Goal: Task Accomplishment & Management: Use online tool/utility

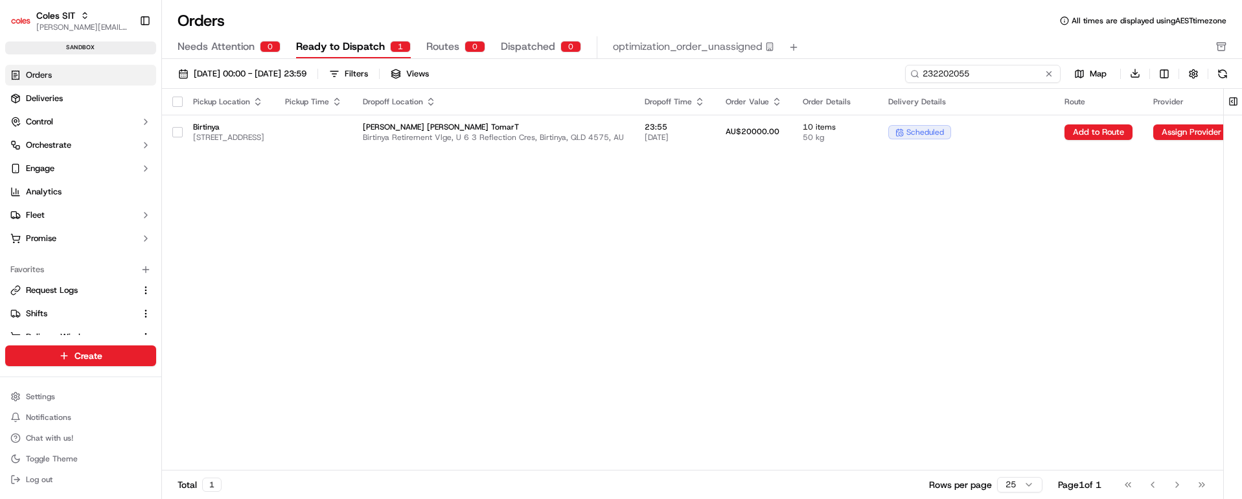
click at [946, 76] on input "232202055" at bounding box center [982, 74] width 155 height 18
paste input "1087"
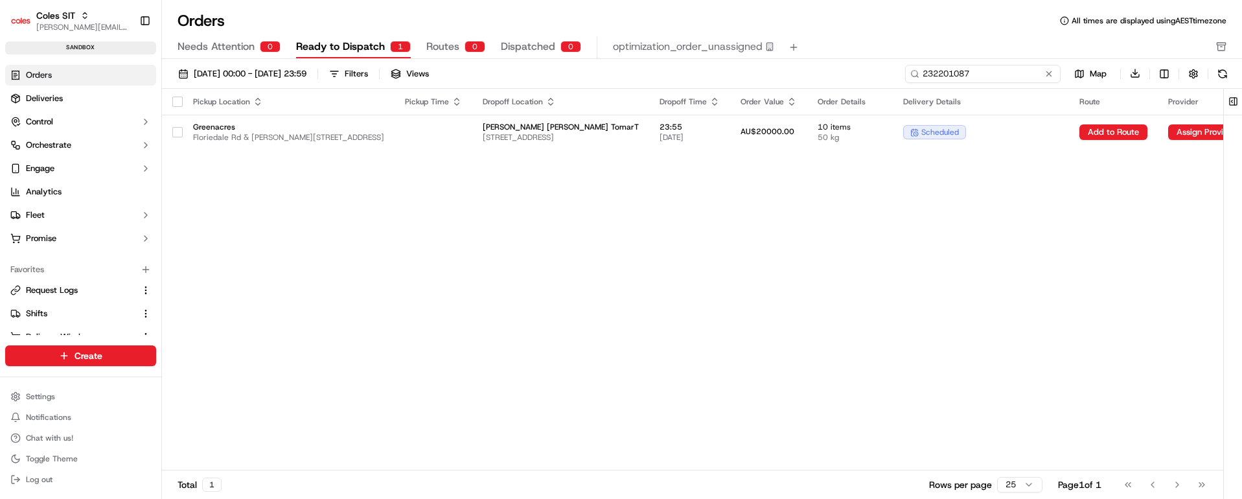
click at [951, 73] on input "232201087" at bounding box center [982, 74] width 155 height 18
click at [942, 76] on input "232201087" at bounding box center [982, 74] width 155 height 18
click at [942, 74] on input "232201087" at bounding box center [982, 74] width 155 height 18
paste input "2055"
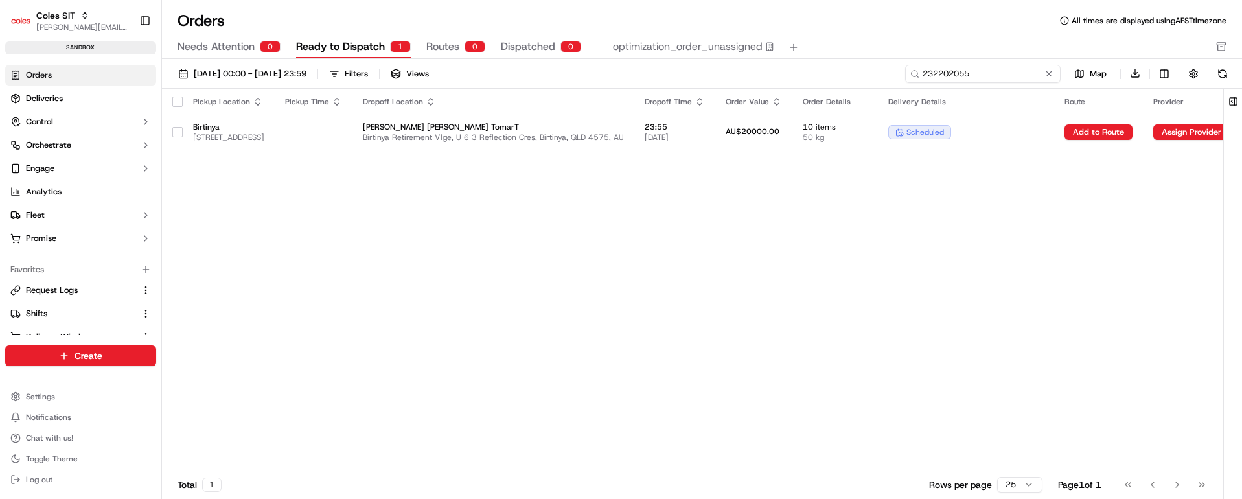
type input "232202055"
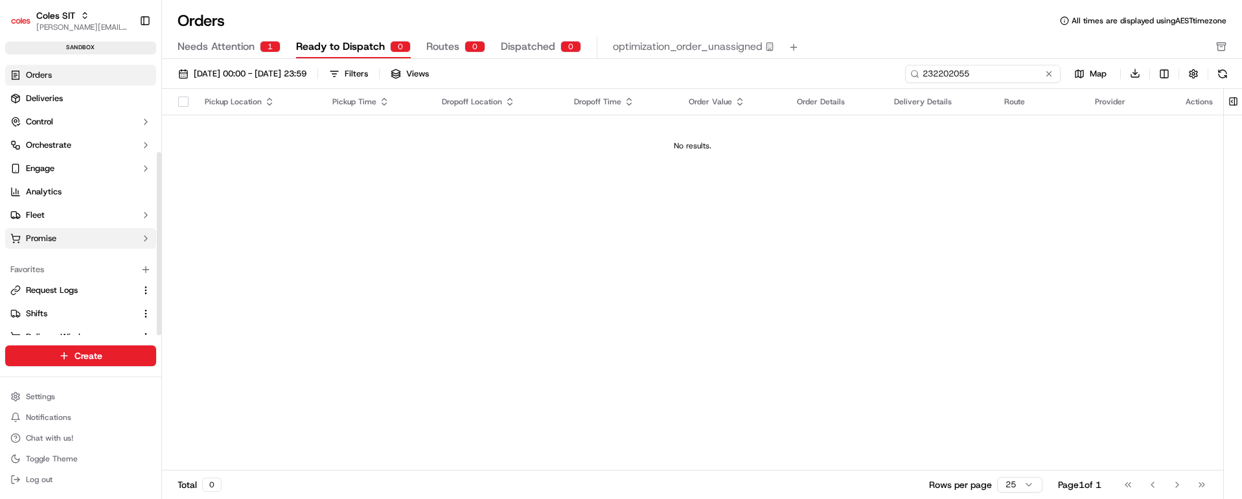
scroll to position [139, 0]
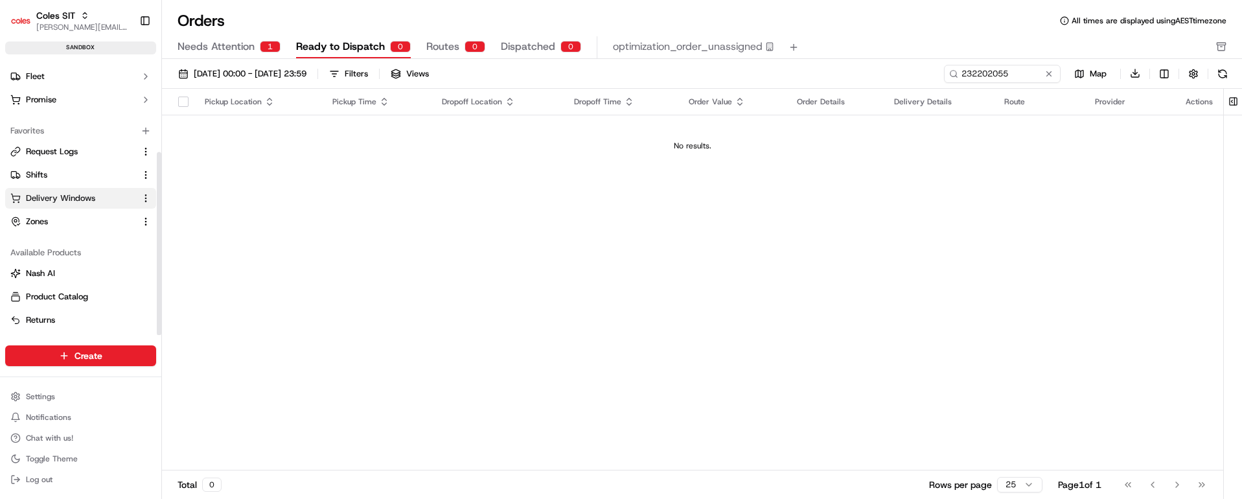
click at [69, 194] on span "Delivery Windows" at bounding box center [60, 198] width 69 height 12
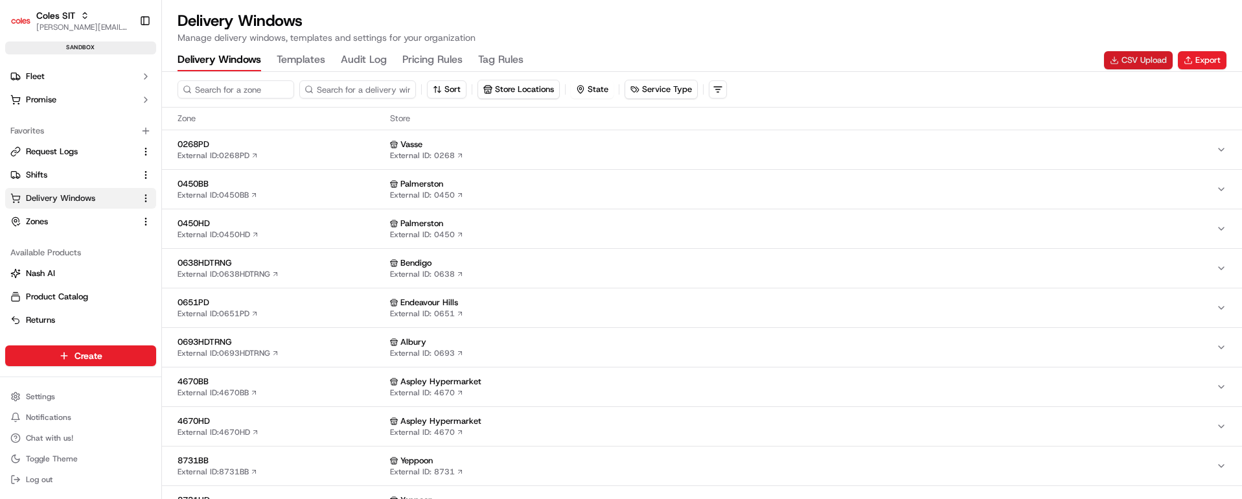
click at [1131, 57] on button "CSV Upload" at bounding box center [1138, 60] width 69 height 18
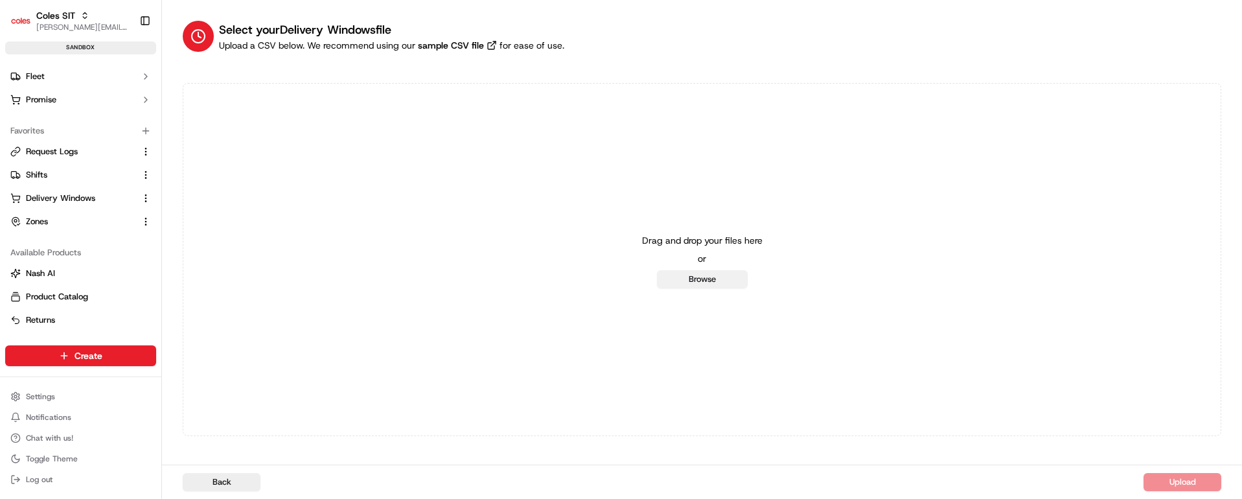
click at [705, 280] on button "Browse" at bounding box center [702, 279] width 91 height 18
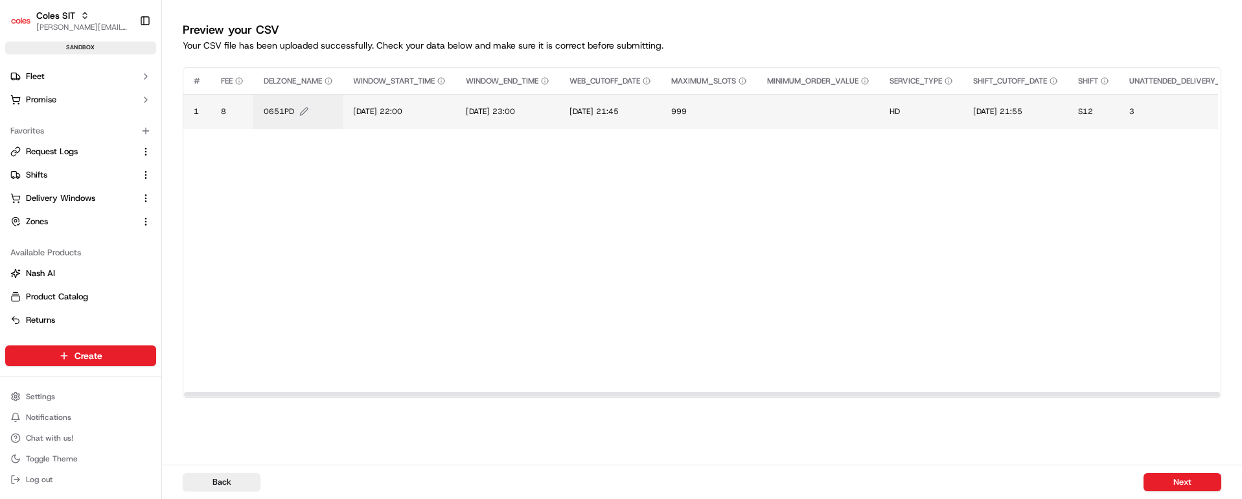
click at [276, 113] on span "0651PD" at bounding box center [279, 111] width 30 height 10
type input "0"
type input "7698HD"
click at [403, 96] on button at bounding box center [405, 97] width 18 height 23
click at [399, 107] on span "[DATE] 22:00" at bounding box center [377, 111] width 49 height 10
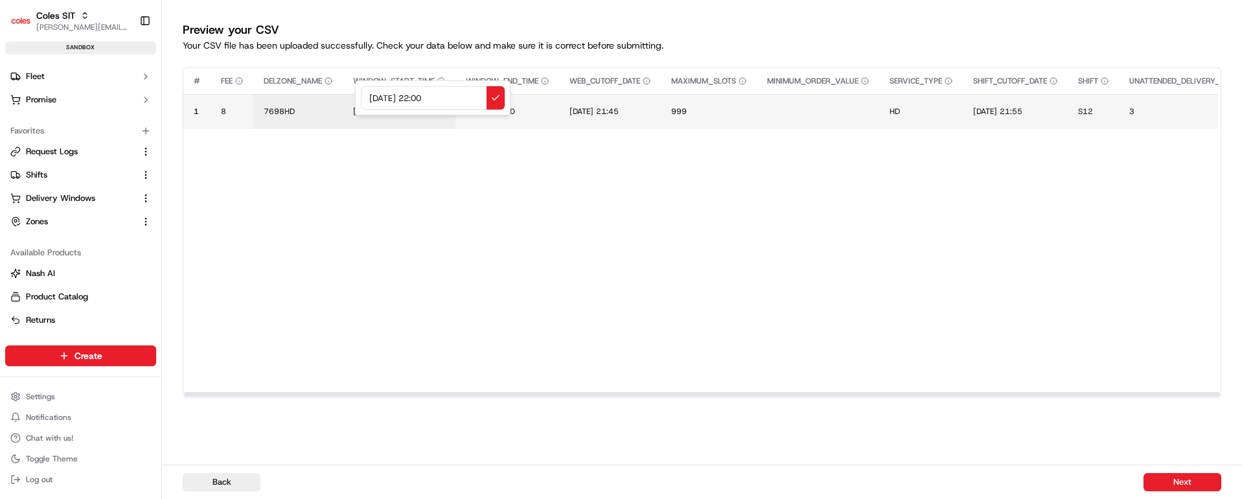
click at [372, 96] on input "[DATE] 22:00" at bounding box center [433, 97] width 144 height 23
click at [389, 96] on input "[DATE] 22:00" at bounding box center [433, 97] width 144 height 23
drag, startPoint x: 464, startPoint y: 94, endPoint x: 323, endPoint y: 81, distance: 141.8
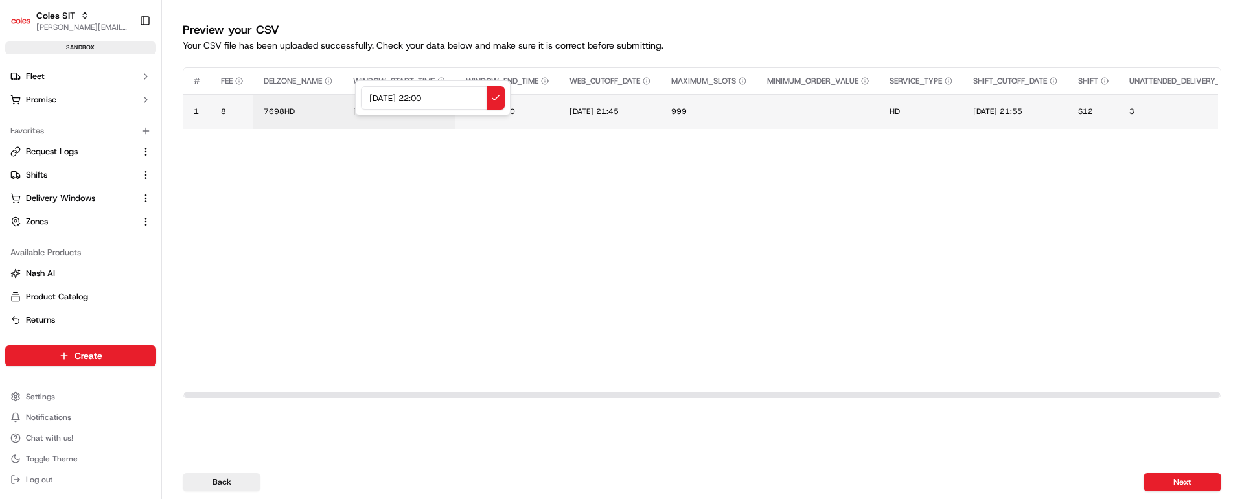
click at [355, 81] on div "[DATE] 22:00" at bounding box center [432, 97] width 155 height 35
click at [420, 100] on input "[DATE] 22:00" at bounding box center [433, 97] width 144 height 23
click at [427, 98] on input "[DATE] 22:00" at bounding box center [433, 97] width 144 height 23
click at [439, 97] on input "[DATE] 20:00" at bounding box center [433, 97] width 144 height 23
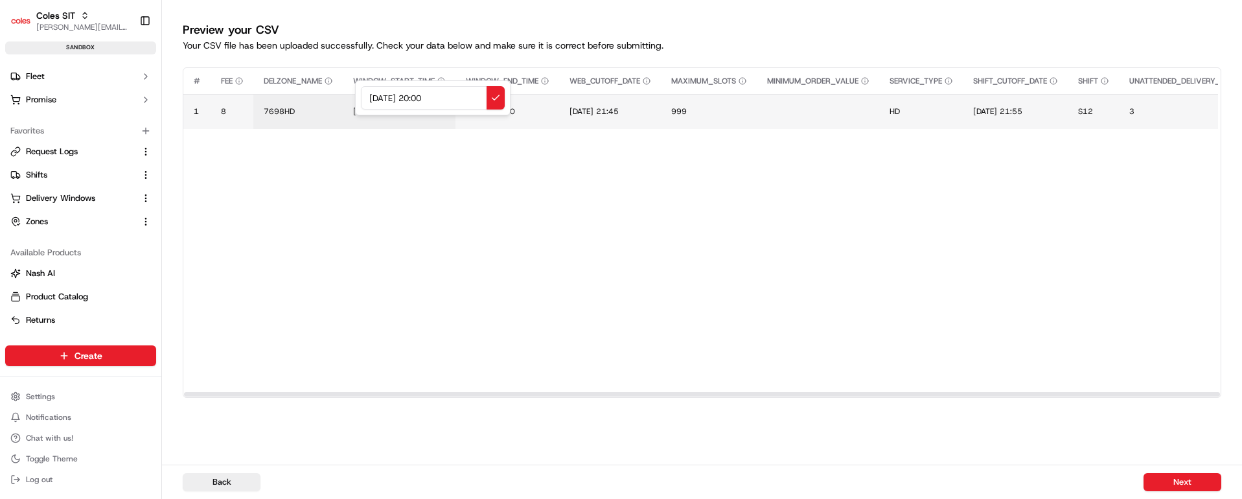
click at [439, 97] on input "[DATE] 20:00" at bounding box center [433, 97] width 144 height 23
click at [453, 102] on input "[DATE] 20:00" at bounding box center [433, 97] width 144 height 23
click at [438, 96] on input "[DATE] 20:00" at bounding box center [433, 97] width 144 height 23
type input "[DATE] 20:00"
click at [493, 96] on button at bounding box center [495, 97] width 18 height 23
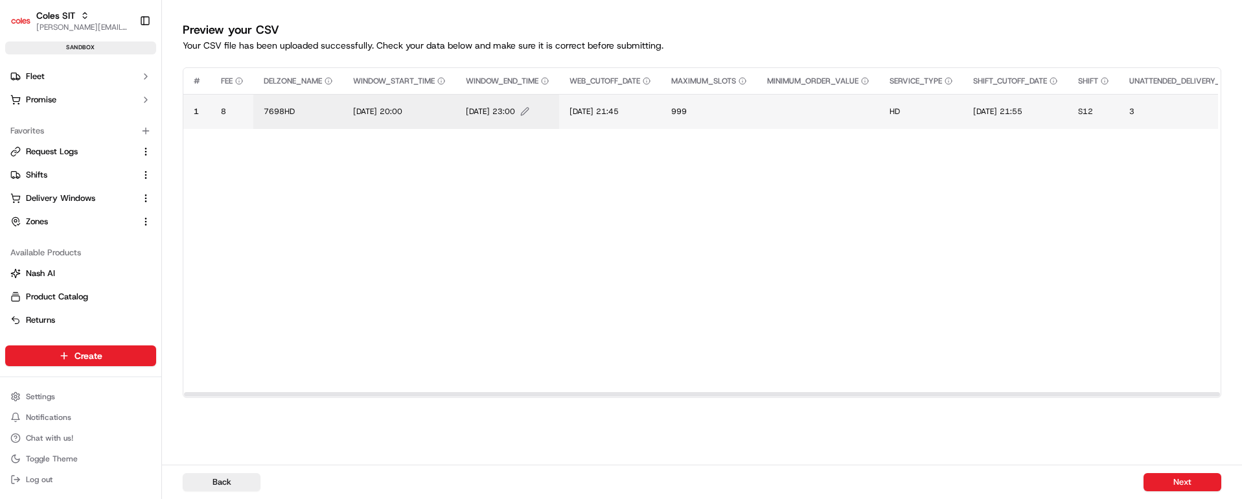
click at [506, 107] on span "[DATE] 23:00" at bounding box center [490, 111] width 49 height 10
drag, startPoint x: 565, startPoint y: 98, endPoint x: 471, endPoint y: 89, distance: 95.1
click at [471, 89] on div "[DATE] 23:00" at bounding box center [546, 97] width 155 height 35
click at [542, 96] on input "[DATE] 20:00" at bounding box center [547, 97] width 144 height 23
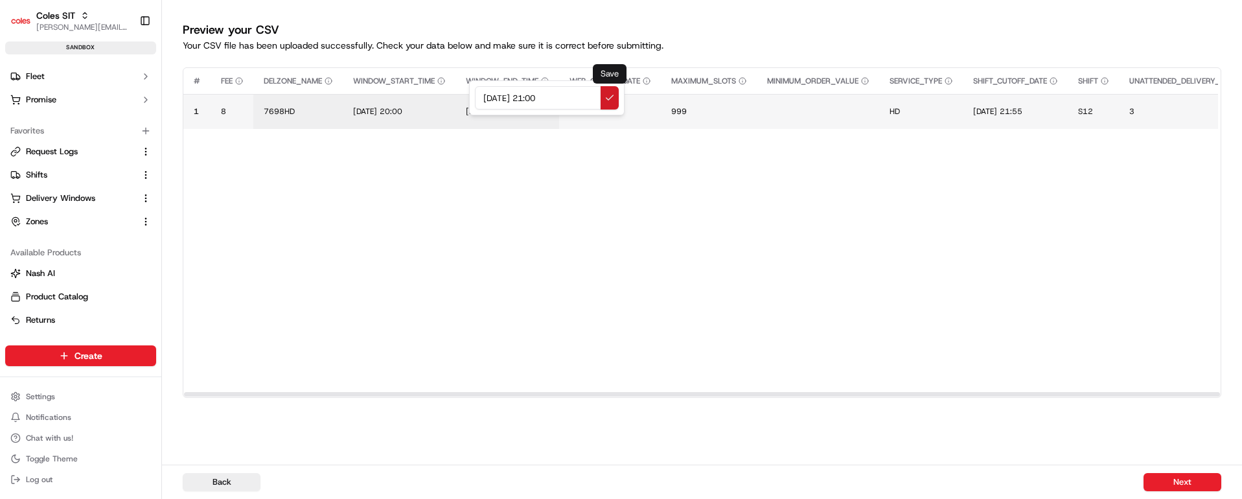
type input "[DATE] 21:00"
click at [607, 94] on button at bounding box center [609, 97] width 18 height 23
click at [604, 113] on span "[DATE] 21:45" at bounding box center [593, 111] width 49 height 10
drag, startPoint x: 672, startPoint y: 94, endPoint x: 532, endPoint y: 93, distance: 139.9
click at [576, 93] on div "[DATE] 21:45" at bounding box center [653, 97] width 155 height 35
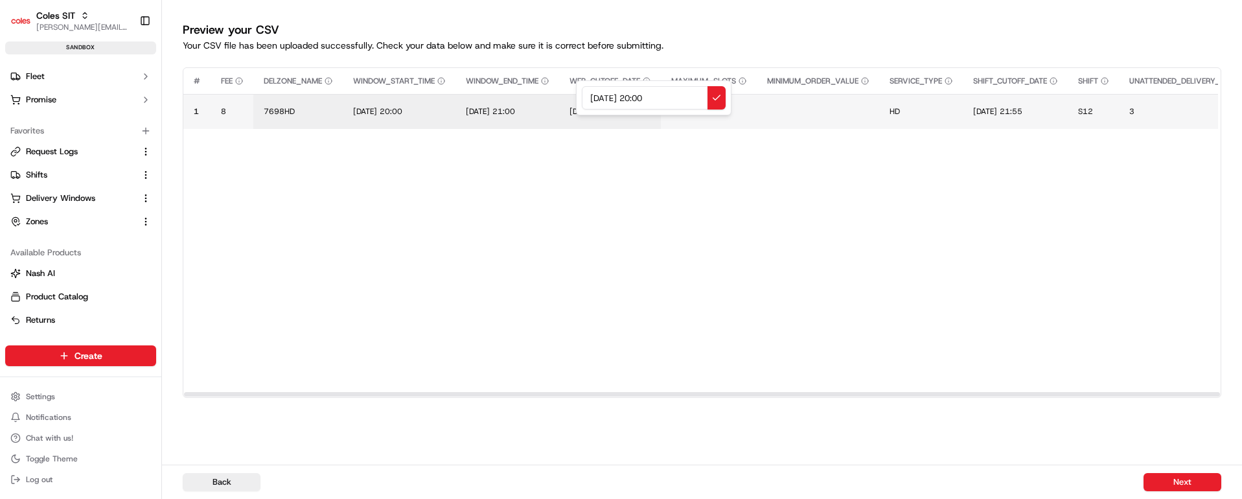
click at [646, 96] on input "[DATE] 20:00" at bounding box center [654, 97] width 144 height 23
click at [663, 98] on input "[DATE] 18:00" at bounding box center [654, 97] width 144 height 23
type input "[DATE] 18:45"
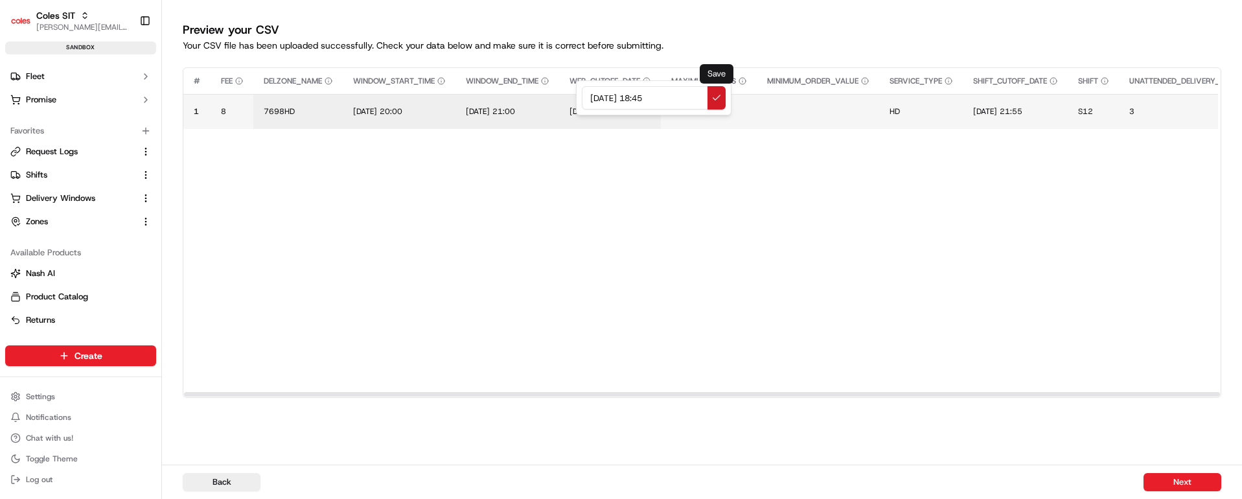
click at [714, 100] on button at bounding box center [716, 97] width 18 height 23
click at [618, 107] on span "[DATE] 18:45" at bounding box center [593, 111] width 49 height 10
drag, startPoint x: 679, startPoint y: 98, endPoint x: 560, endPoint y: 97, distance: 119.2
click at [576, 97] on div "[DATE] 18:45" at bounding box center [653, 97] width 155 height 35
click at [714, 97] on button at bounding box center [716, 97] width 18 height 23
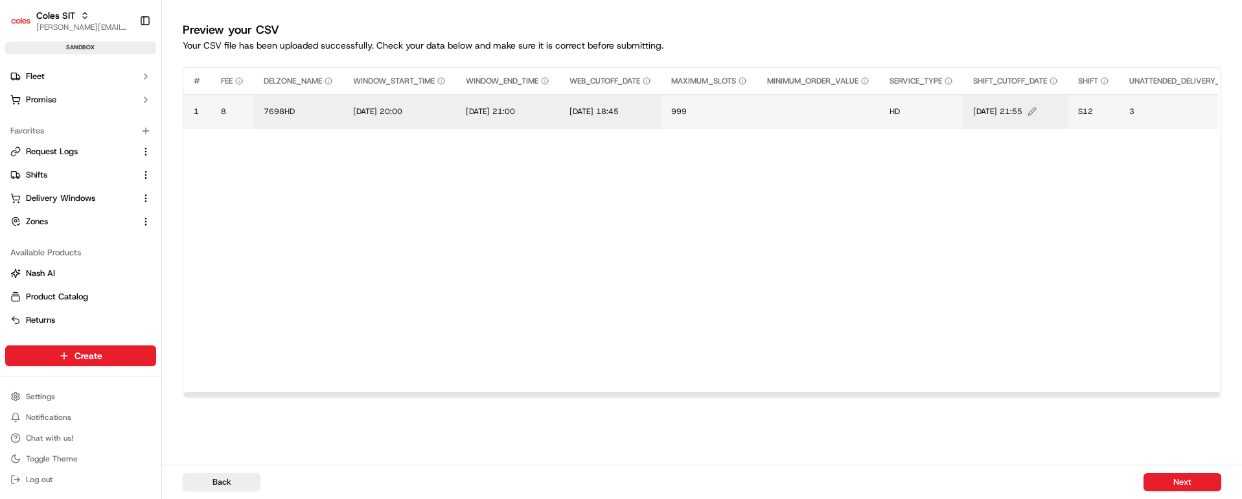
click at [1003, 108] on span "[DATE] 21:55" at bounding box center [997, 111] width 49 height 10
drag, startPoint x: 1096, startPoint y: 98, endPoint x: 971, endPoint y: 89, distance: 126.0
click at [986, 89] on div "[DATE] 21:55" at bounding box center [1063, 97] width 155 height 35
click at [1074, 99] on input "[DATE] 18:45" at bounding box center [1064, 97] width 144 height 23
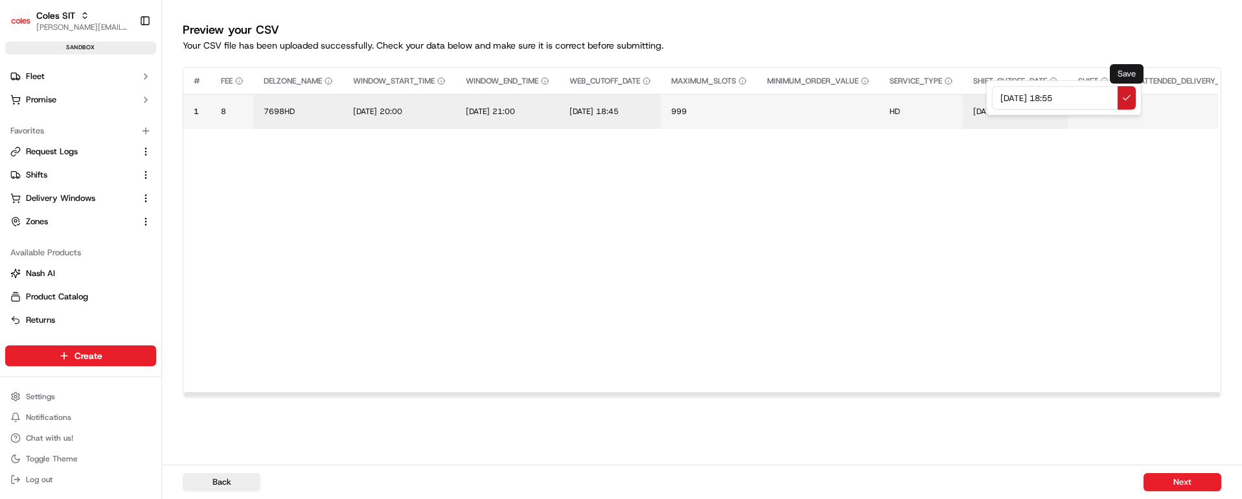
type input "[DATE] 18:55"
click at [1124, 100] on button at bounding box center [1126, 97] width 18 height 23
drag, startPoint x: 736, startPoint y: 392, endPoint x: 690, endPoint y: 391, distance: 45.4
click at [690, 392] on div at bounding box center [702, 394] width 1036 height 5
click at [1093, 106] on span "S12" at bounding box center [1085, 111] width 15 height 10
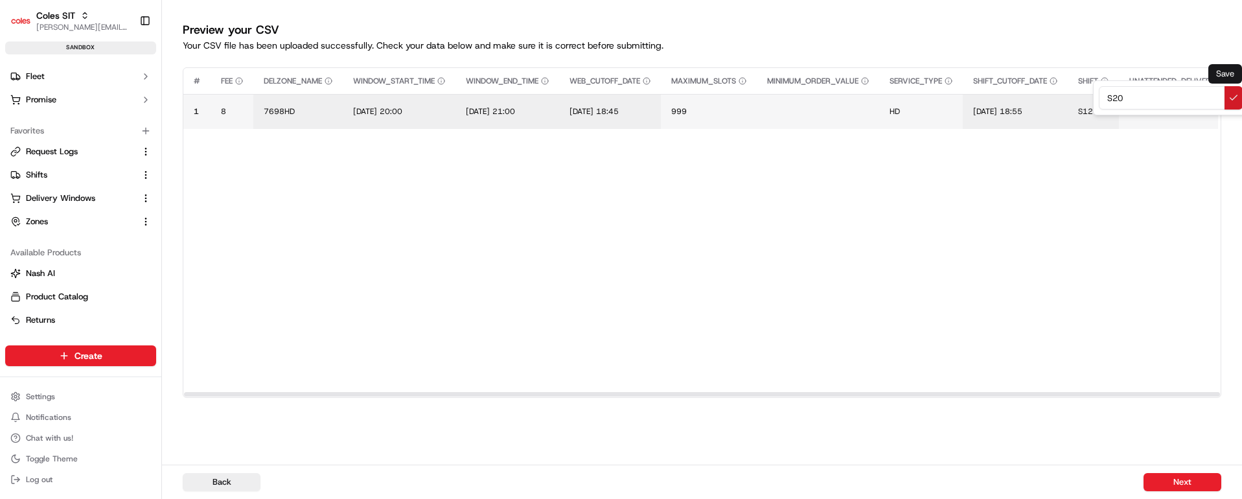
type input "S20"
click at [1235, 97] on button at bounding box center [1233, 97] width 18 height 23
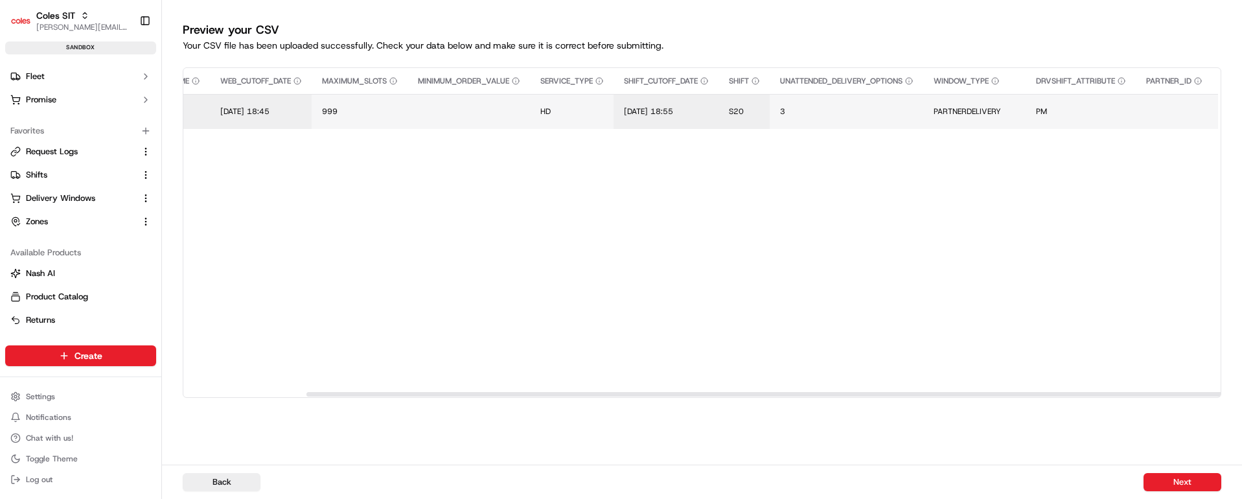
drag, startPoint x: 798, startPoint y: 393, endPoint x: 927, endPoint y: 365, distance: 132.5
click at [922, 392] on div at bounding box center [824, 394] width 1036 height 5
click at [975, 109] on span "PARTNERDELIVERY" at bounding box center [962, 111] width 67 height 10
click at [989, 93] on input "PARTNERDELIVERY" at bounding box center [1025, 97] width 144 height 23
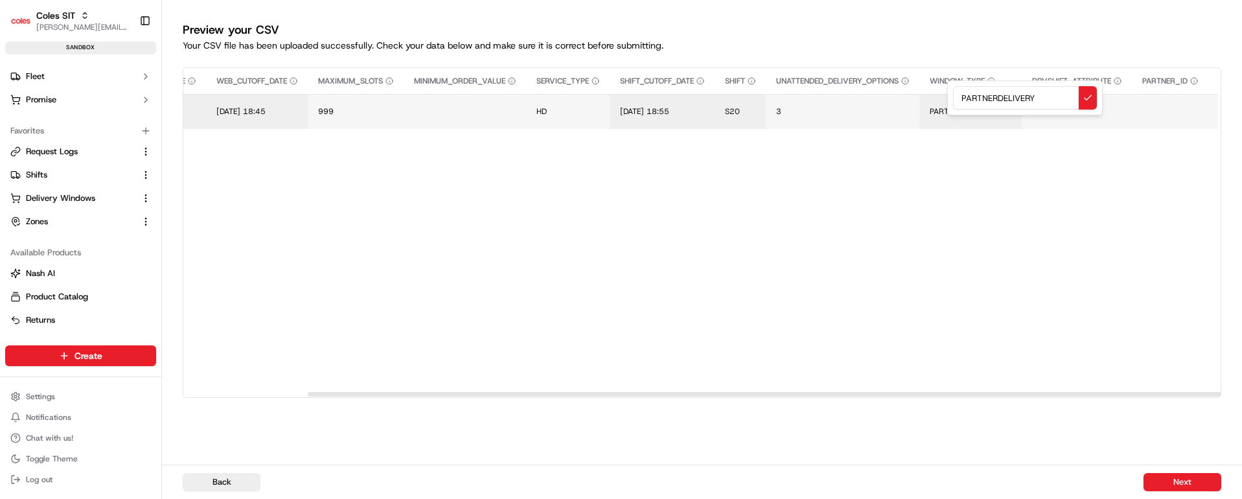
click at [989, 93] on input "PARTNERDELIVERY" at bounding box center [1025, 97] width 144 height 23
click at [1087, 98] on button at bounding box center [1087, 97] width 18 height 23
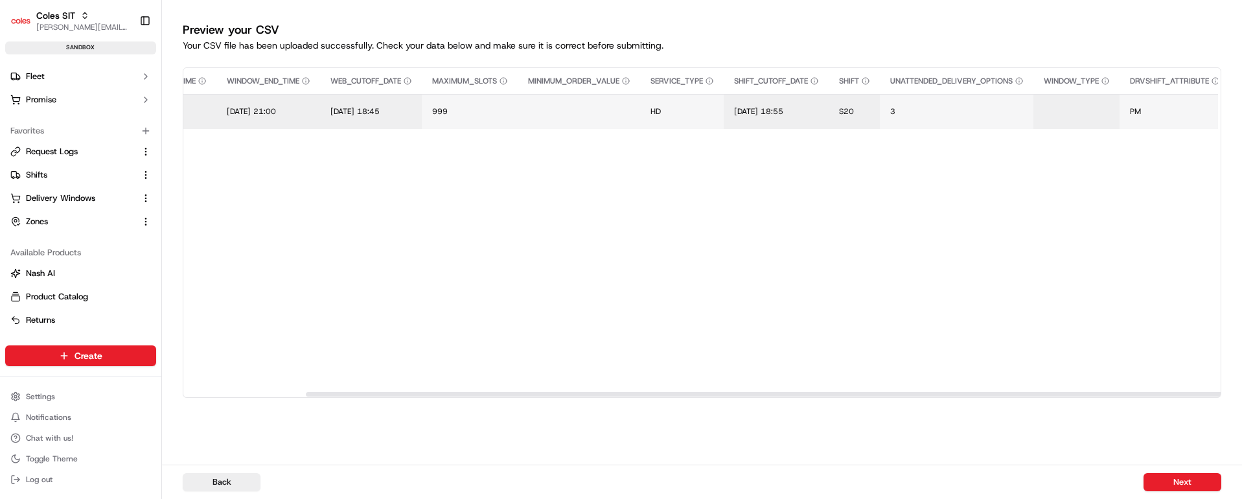
scroll to position [0, 0]
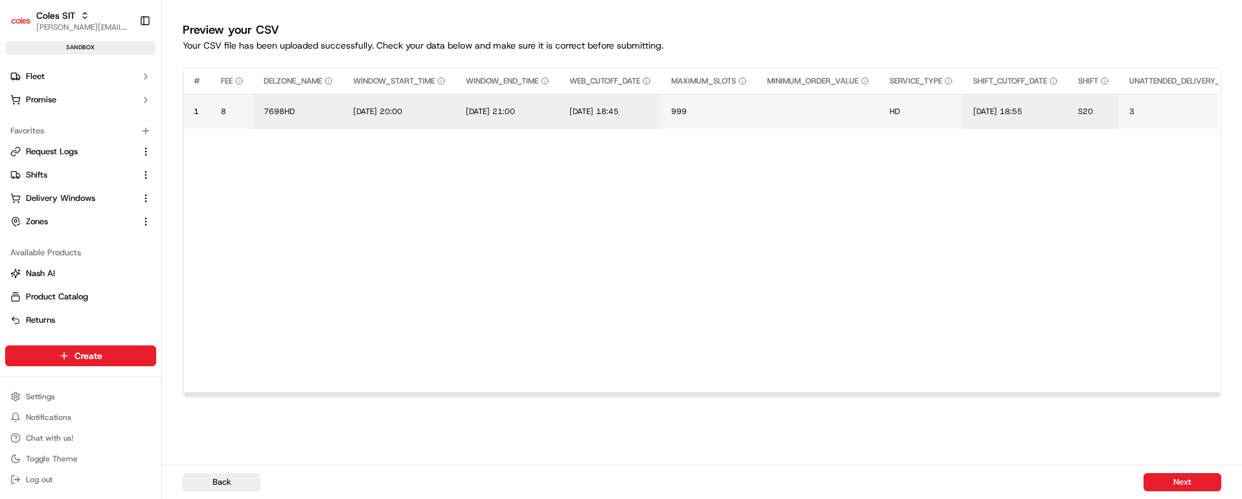
drag, startPoint x: 804, startPoint y: 392, endPoint x: 351, endPoint y: 389, distance: 452.7
click at [351, 392] on div at bounding box center [702, 394] width 1036 height 5
click at [1179, 483] on button "Next" at bounding box center [1182, 482] width 78 height 18
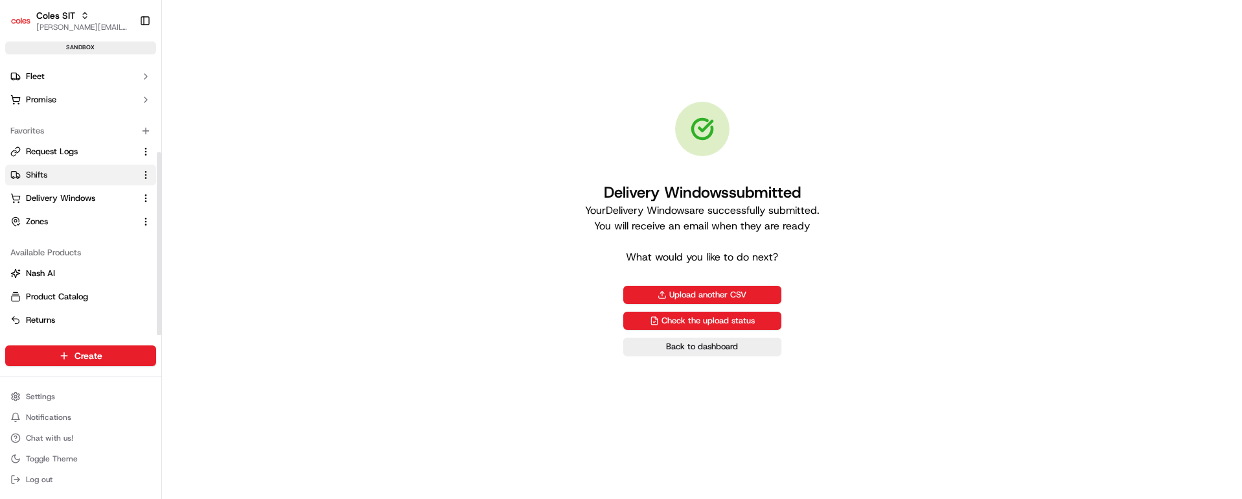
click at [43, 176] on span "Shifts" at bounding box center [36, 175] width 21 height 12
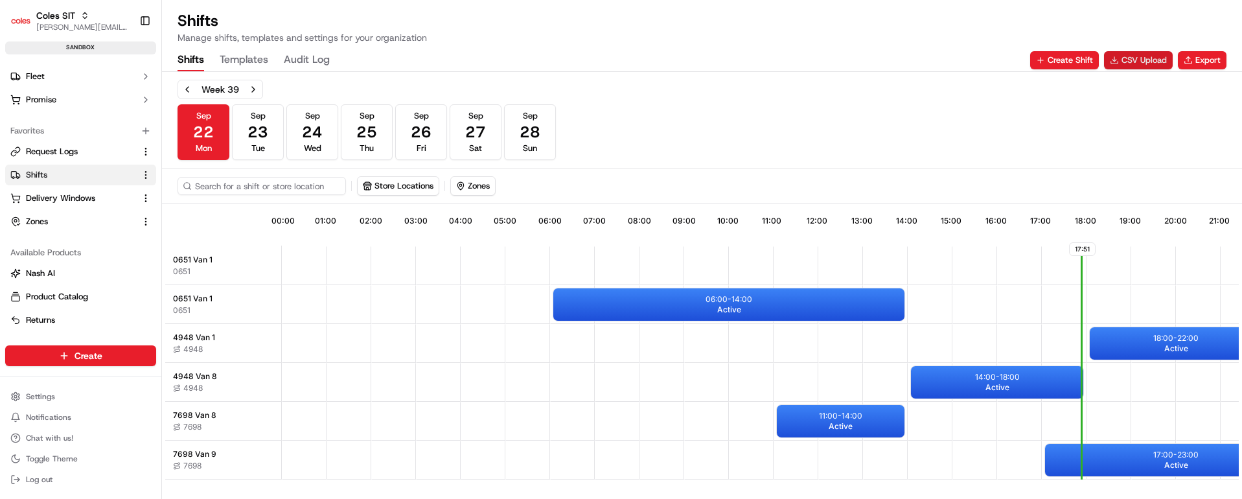
click at [1128, 62] on button "CSV Upload" at bounding box center [1138, 60] width 69 height 18
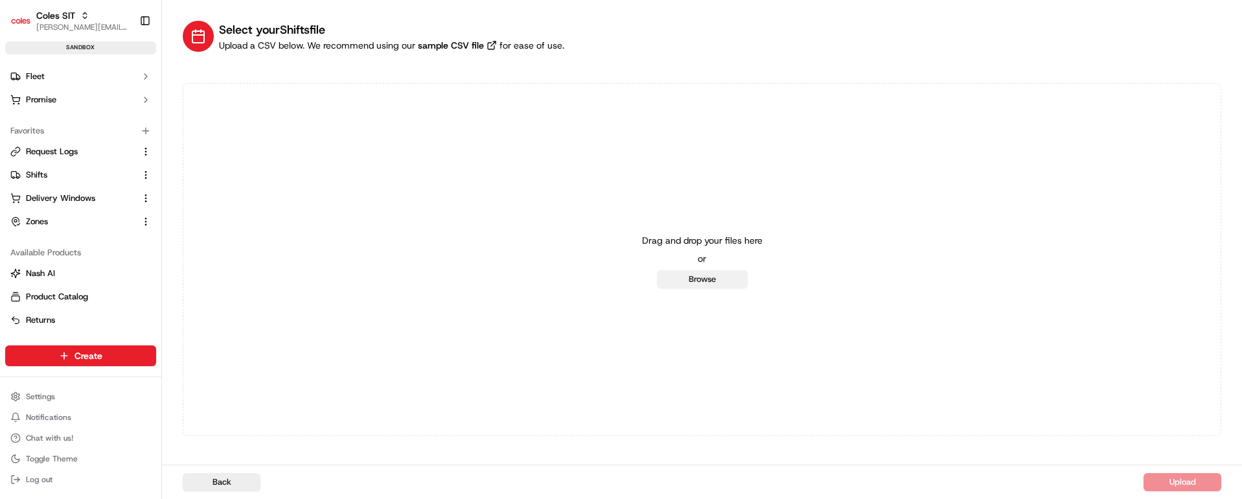
click at [710, 281] on button "Browse" at bounding box center [702, 279] width 91 height 18
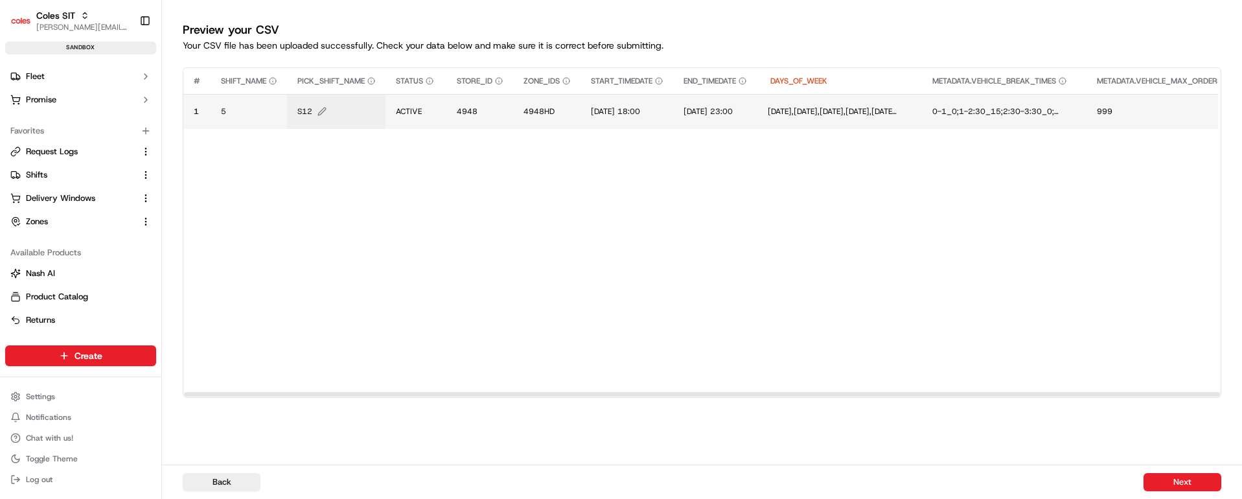
click at [303, 111] on span "S12" at bounding box center [304, 111] width 15 height 10
type input "S20"
click at [437, 95] on button at bounding box center [439, 97] width 18 height 23
click at [473, 106] on span "4948" at bounding box center [467, 111] width 21 height 10
click at [492, 102] on input "4948" at bounding box center [536, 97] width 144 height 23
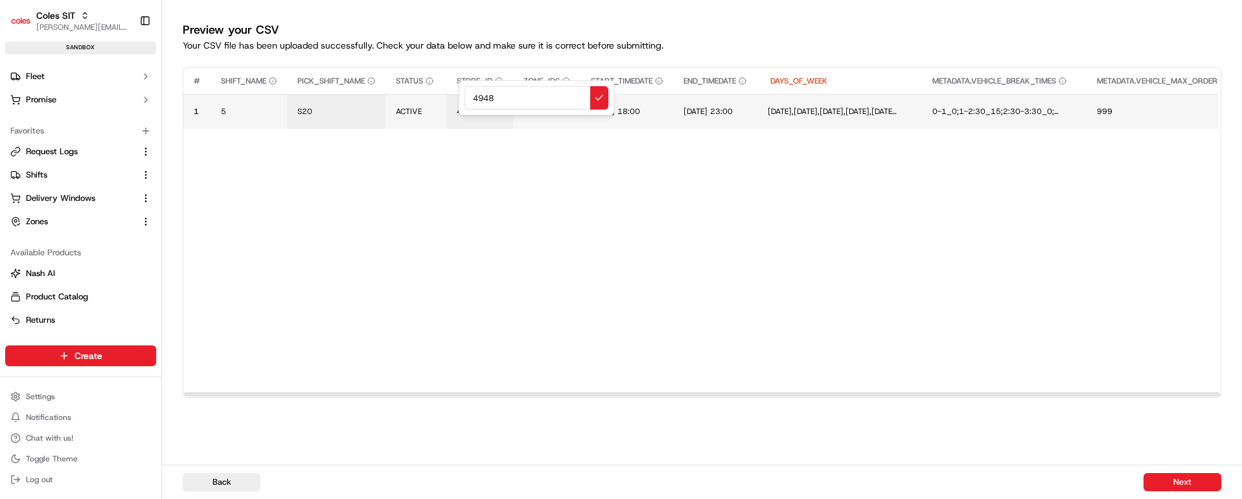
click at [492, 102] on input "4948" at bounding box center [536, 97] width 144 height 23
type input "7698"
click at [595, 98] on button at bounding box center [599, 97] width 18 height 23
click at [546, 111] on span "4948HD" at bounding box center [538, 111] width 31 height 10
click at [546, 111] on div "4948HD" at bounding box center [603, 97] width 155 height 35
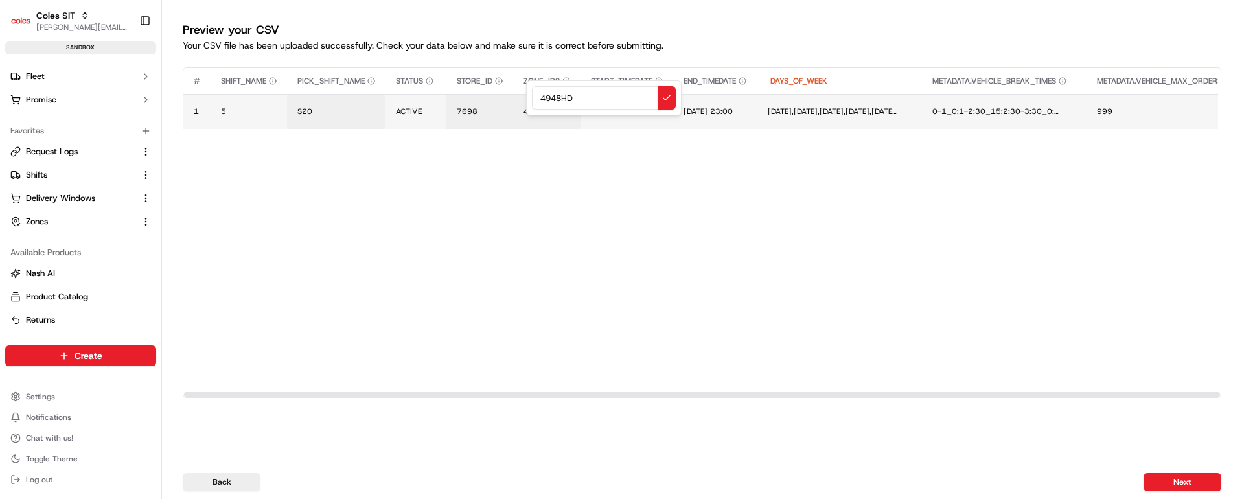
click at [556, 96] on input "4948HD" at bounding box center [604, 97] width 144 height 23
type input "7698HD"
click at [670, 93] on button at bounding box center [666, 97] width 18 height 23
click at [633, 105] on td "[DATE] 18:00" at bounding box center [626, 111] width 93 height 35
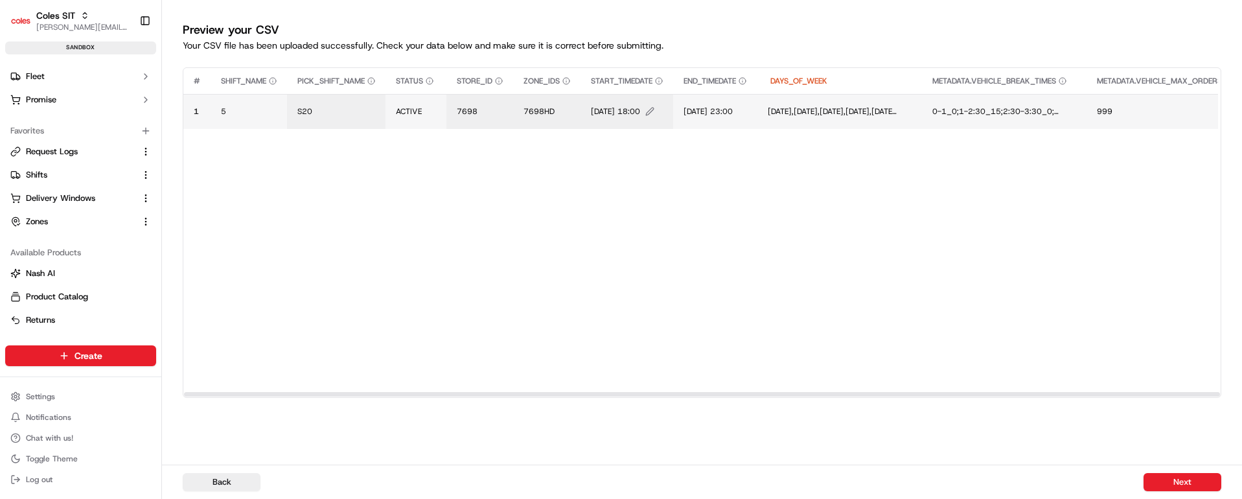
click at [622, 109] on span "[DATE] 18:00" at bounding box center [615, 111] width 49 height 10
drag, startPoint x: 698, startPoint y: 95, endPoint x: 582, endPoint y: 96, distance: 115.9
click at [593, 96] on div "[DATE] 18:00" at bounding box center [670, 97] width 155 height 35
click at [668, 96] on input "[DATE] 18:45" at bounding box center [671, 97] width 144 height 23
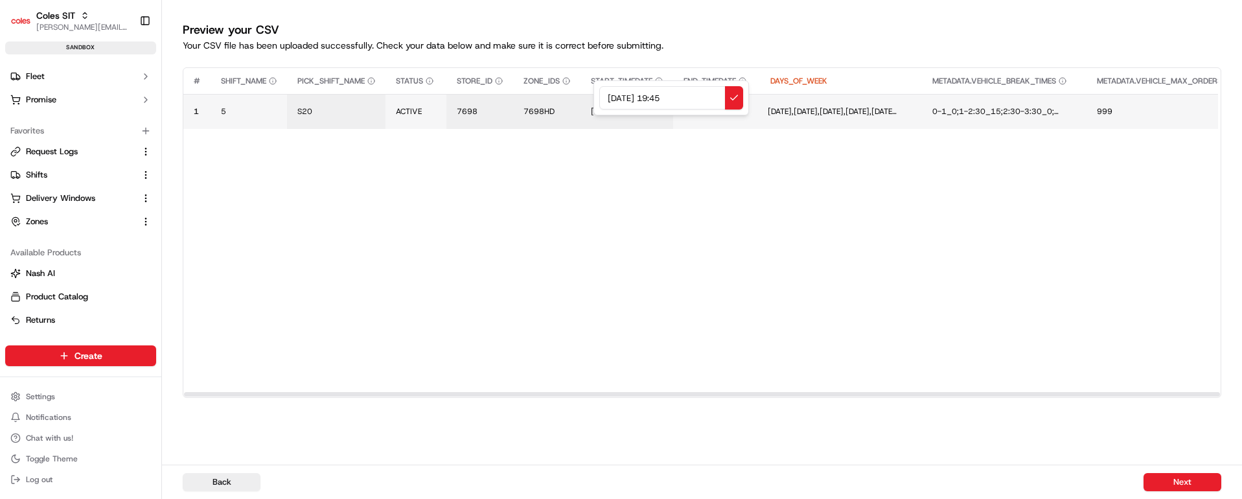
click at [682, 96] on input "[DATE] 19:45" at bounding box center [671, 97] width 144 height 23
type input "[DATE] 19:30"
click at [734, 102] on button at bounding box center [734, 97] width 18 height 23
click at [736, 109] on span "[DATE] 23:00" at bounding box center [712, 111] width 49 height 10
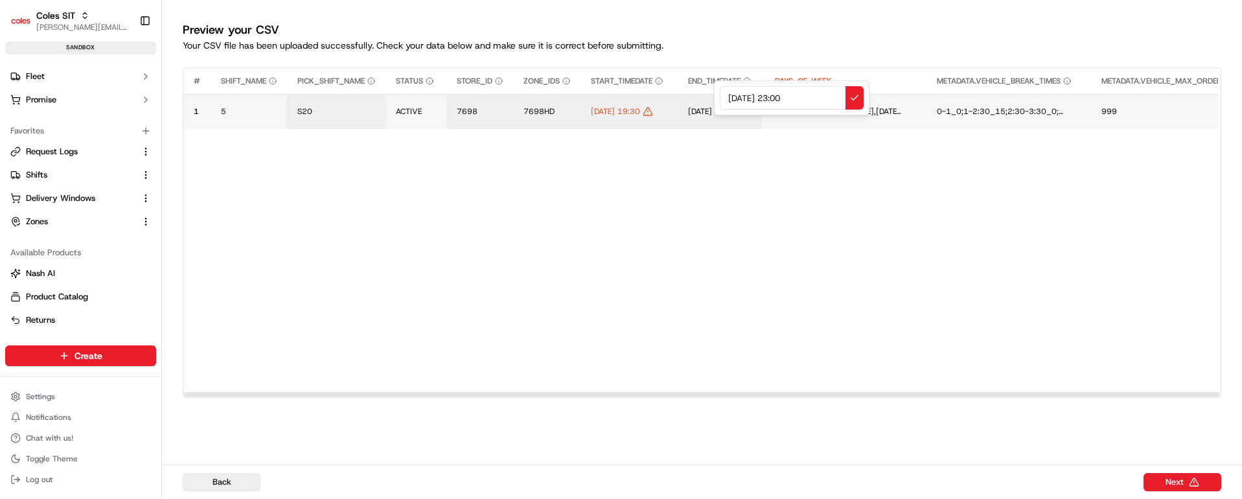
drag, startPoint x: 818, startPoint y: 93, endPoint x: 701, endPoint y: 96, distance: 116.6
click at [714, 96] on div "[DATE] 23:00" at bounding box center [791, 97] width 155 height 35
click at [786, 100] on input "[DATE] 18:45" at bounding box center [792, 97] width 144 height 23
click at [800, 100] on input "[DATE] 21:45" at bounding box center [792, 97] width 144 height 23
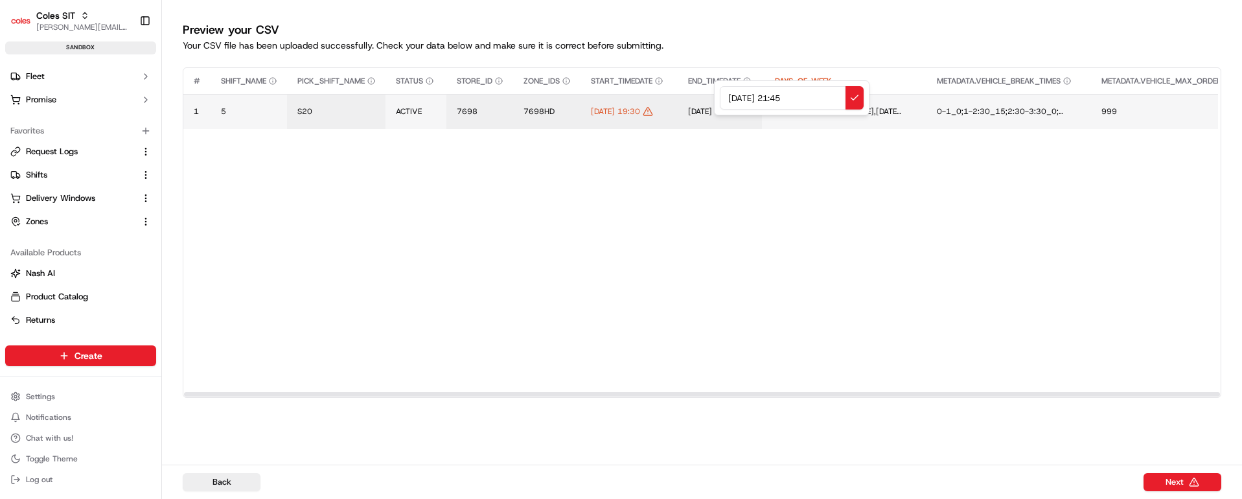
click at [800, 100] on input "[DATE] 21:45" at bounding box center [792, 97] width 144 height 23
type input "[DATE] 21:30"
click at [849, 99] on button at bounding box center [854, 97] width 18 height 23
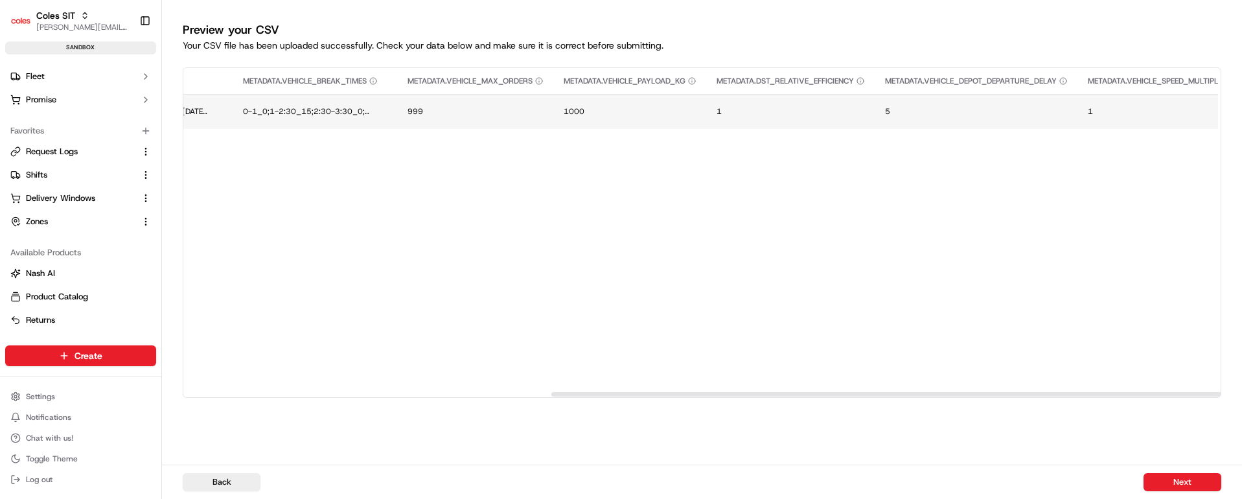
scroll to position [0, 773]
drag, startPoint x: 587, startPoint y: 394, endPoint x: 1216, endPoint y: 388, distance: 629.5
click at [1216, 392] on div at bounding box center [1145, 394] width 1036 height 5
click at [1188, 478] on button "Next" at bounding box center [1182, 482] width 78 height 18
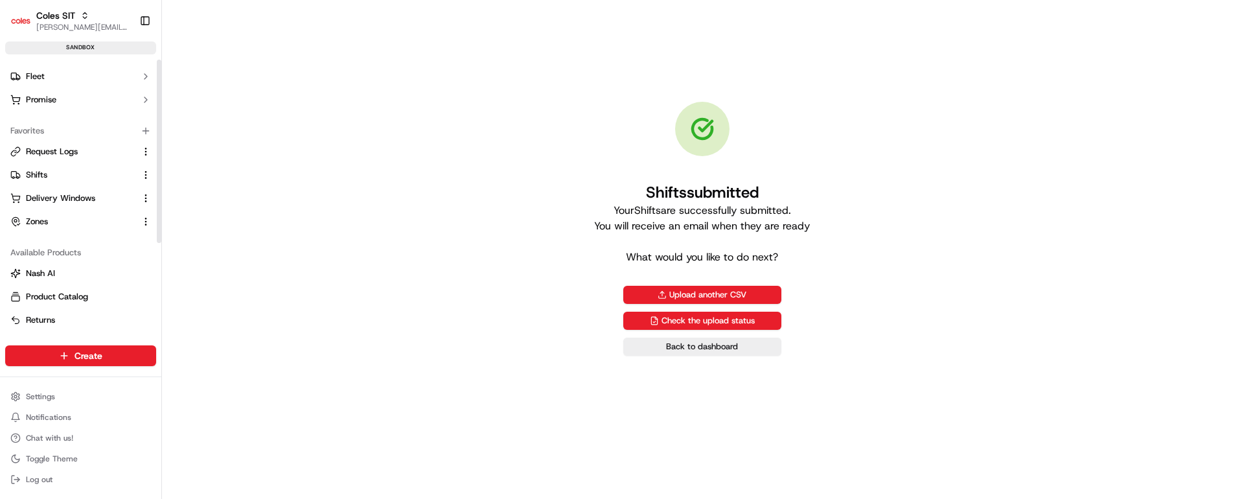
scroll to position [0, 0]
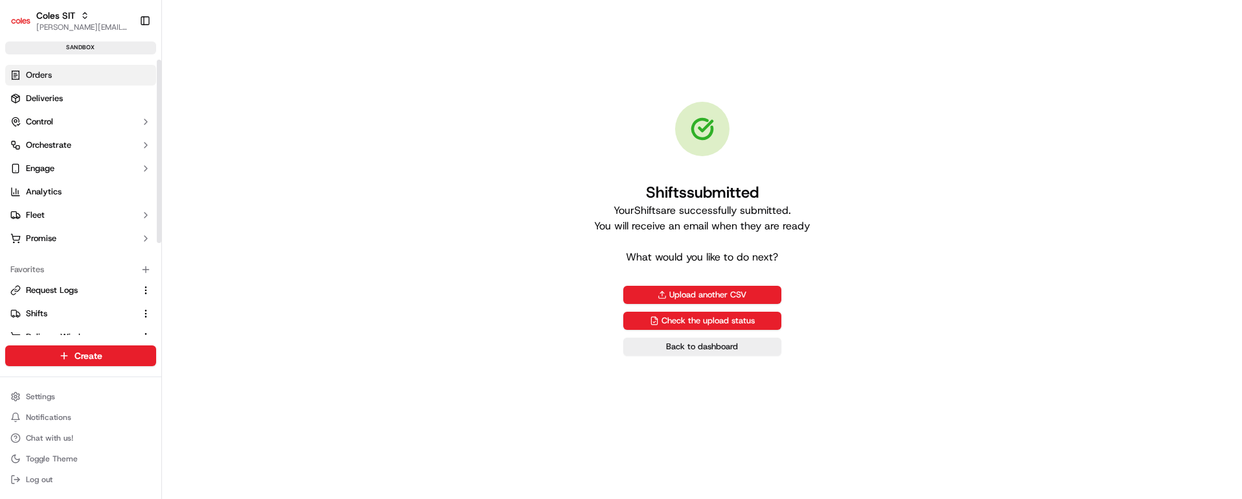
click at [50, 78] on span "Orders" at bounding box center [39, 75] width 26 height 12
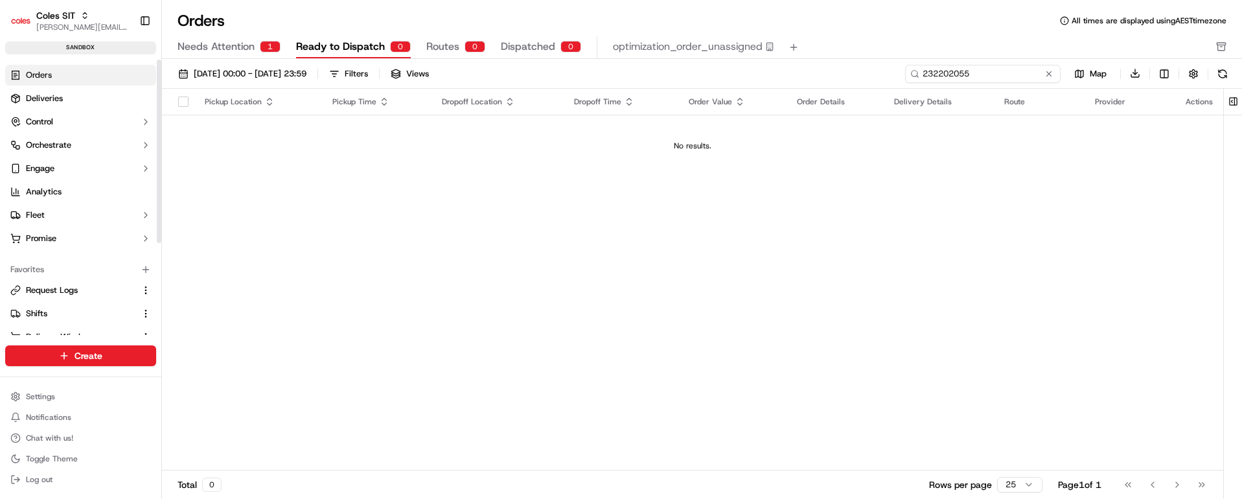
click at [988, 71] on input "232202055" at bounding box center [982, 74] width 155 height 18
paste input "174"
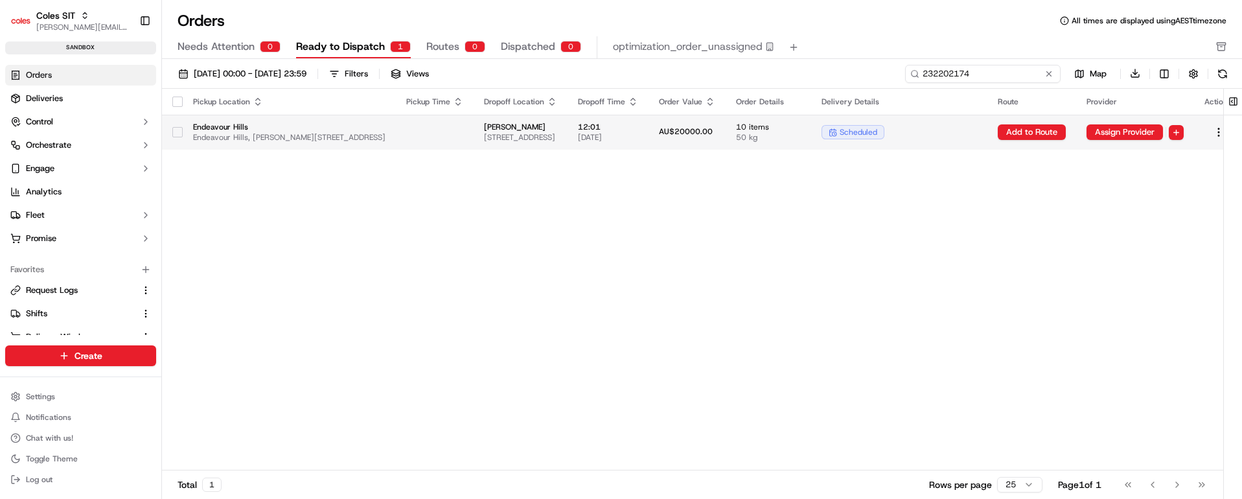
type input "232202174"
click at [473, 131] on td at bounding box center [435, 132] width 78 height 35
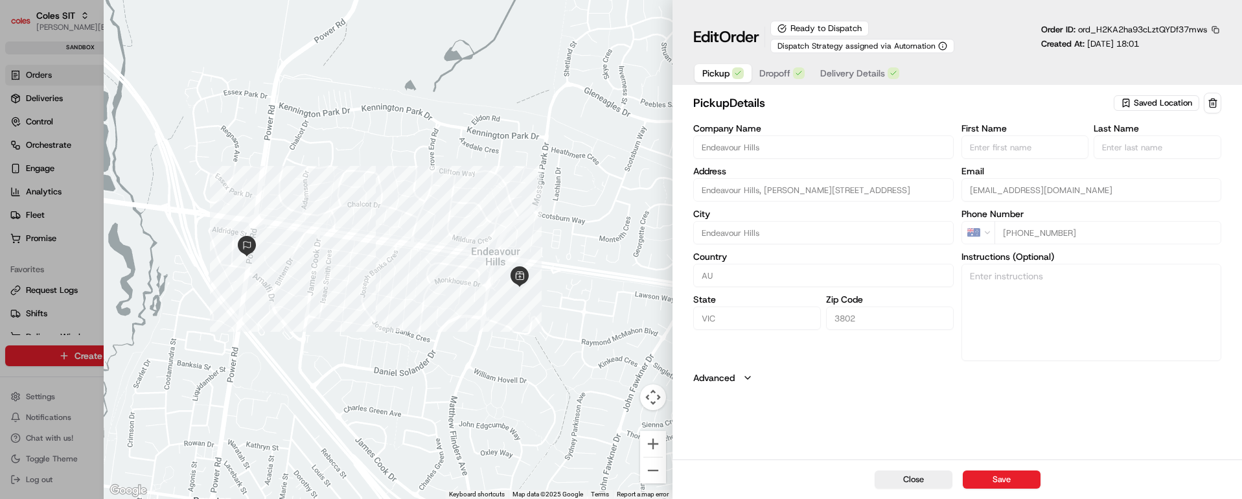
click at [777, 71] on span "Dropoff" at bounding box center [774, 73] width 31 height 13
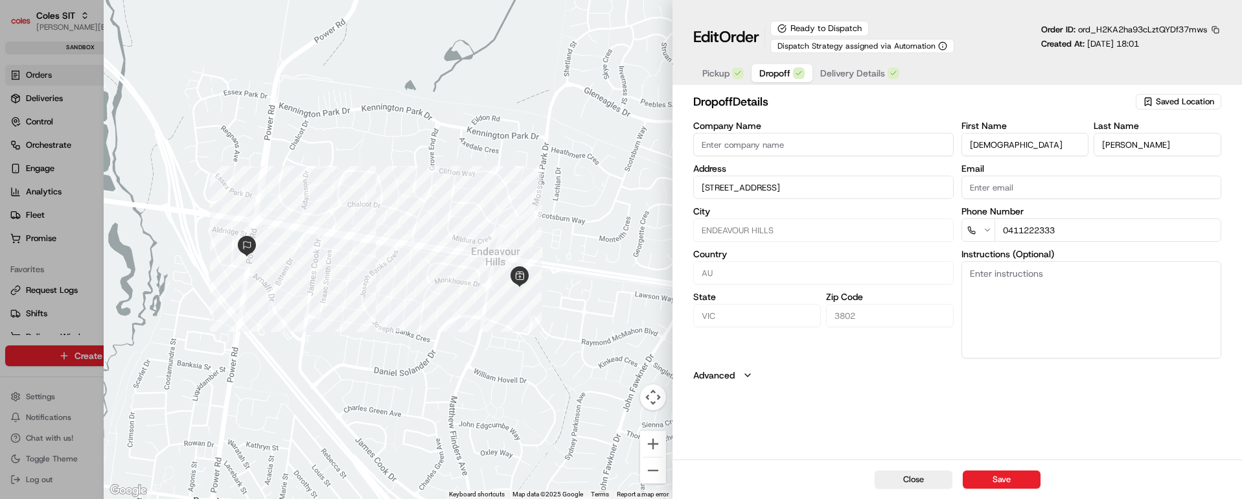
click at [845, 74] on span "Delivery Details" at bounding box center [852, 73] width 65 height 13
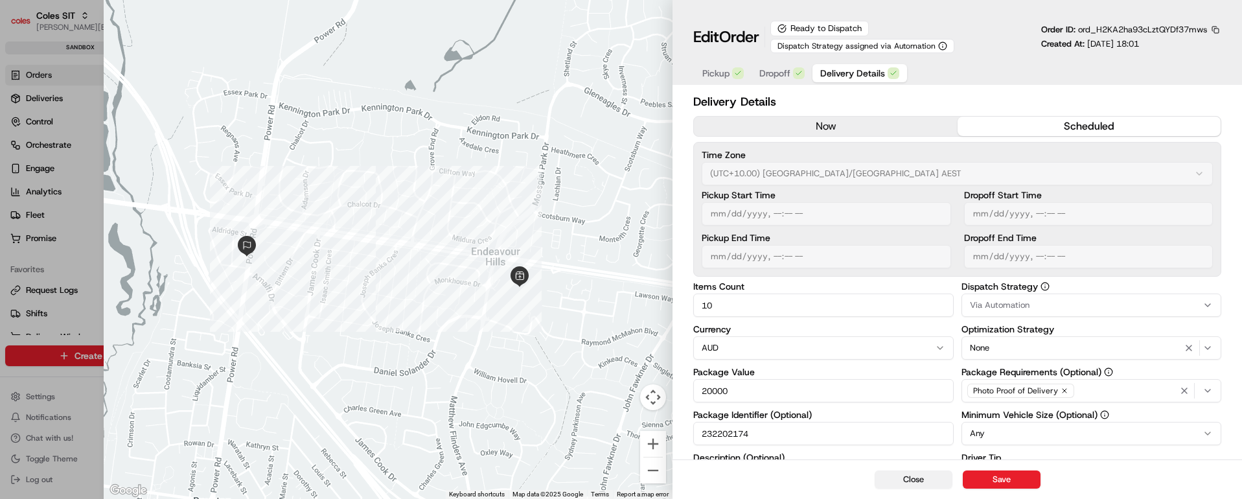
click at [924, 483] on button "Close" at bounding box center [913, 479] width 78 height 18
type input "1"
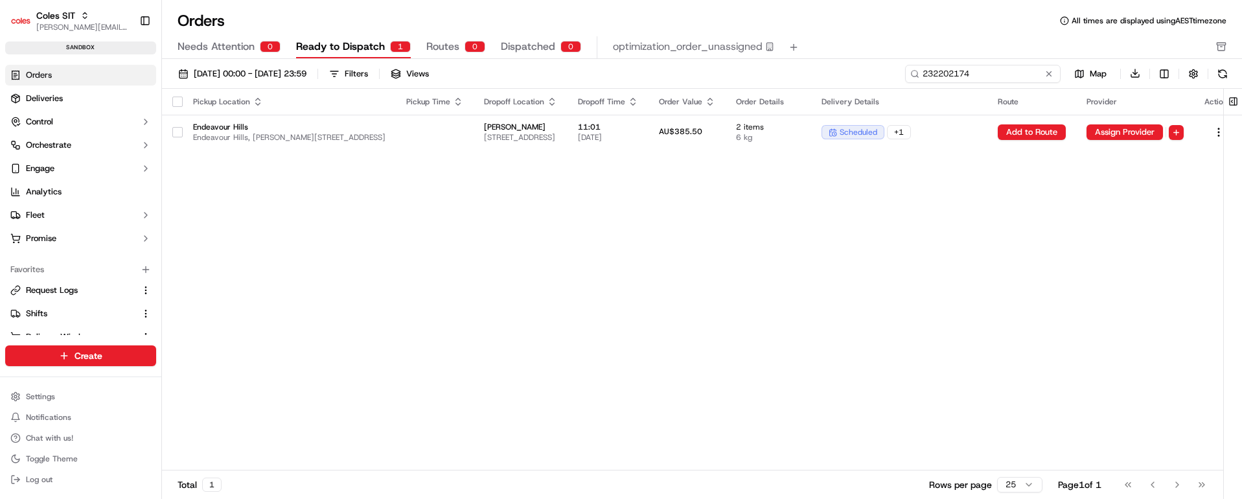
click at [982, 73] on input "232202174" at bounding box center [982, 74] width 155 height 18
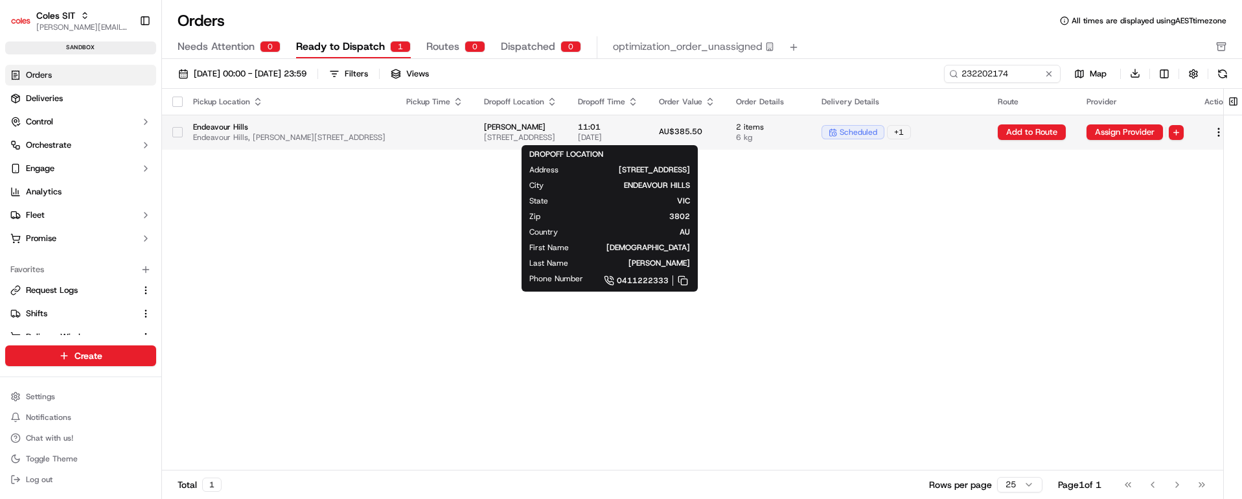
click at [557, 133] on span "[STREET_ADDRESS]" at bounding box center [520, 137] width 73 height 10
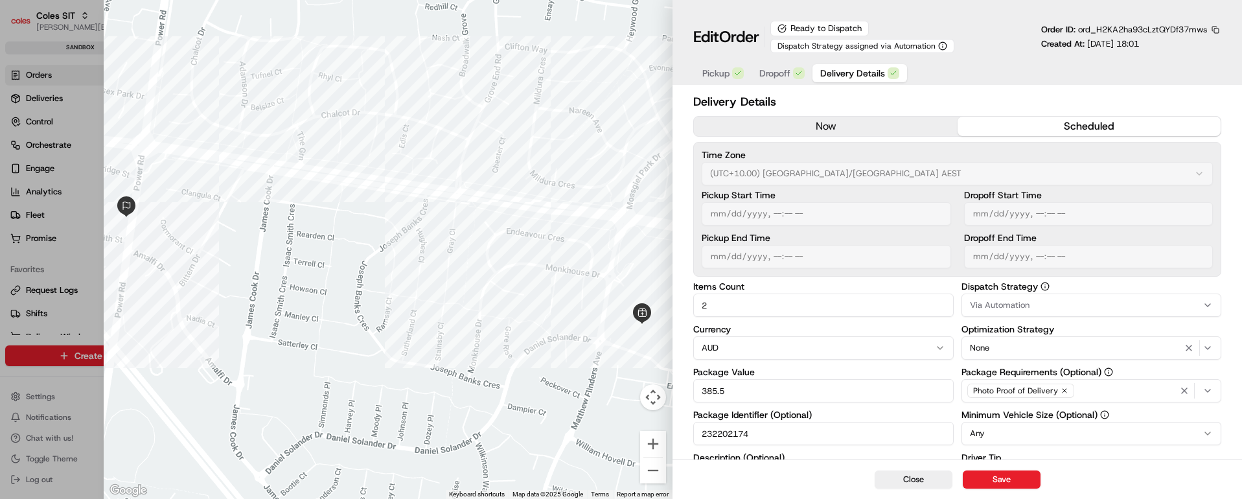
click at [716, 72] on span "Pickup" at bounding box center [715, 73] width 27 height 13
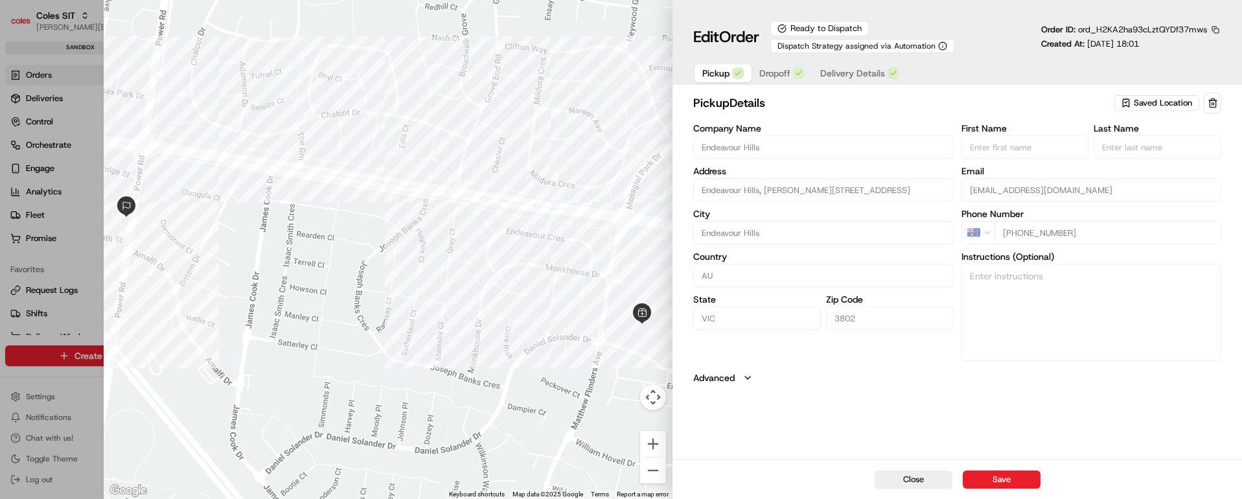
click at [775, 69] on span "Dropoff" at bounding box center [774, 73] width 31 height 13
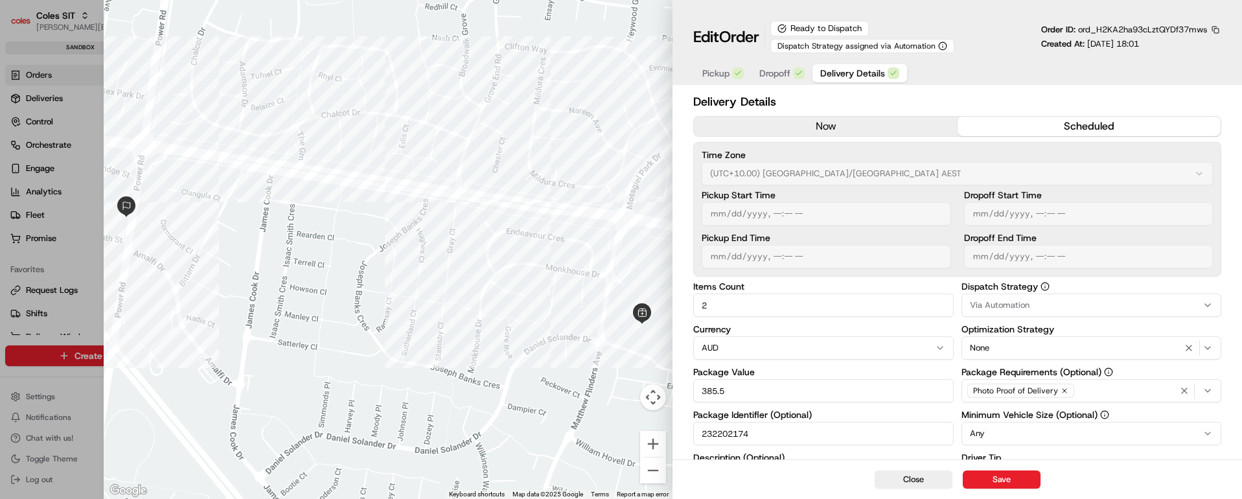
click at [843, 73] on span "Delivery Details" at bounding box center [852, 73] width 65 height 13
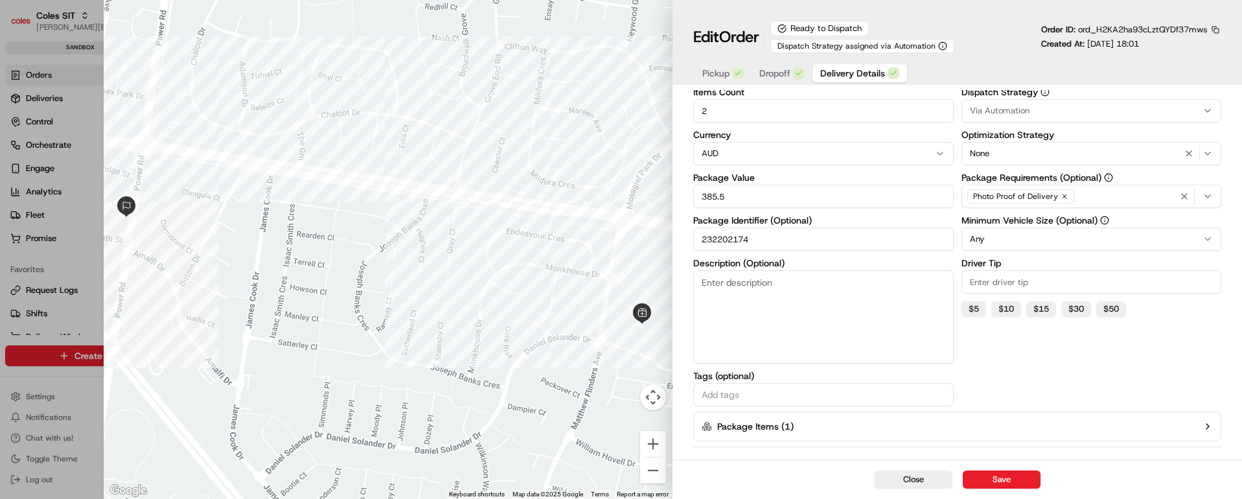
click at [1207, 427] on icon "button" at bounding box center [1207, 426] width 3 height 5
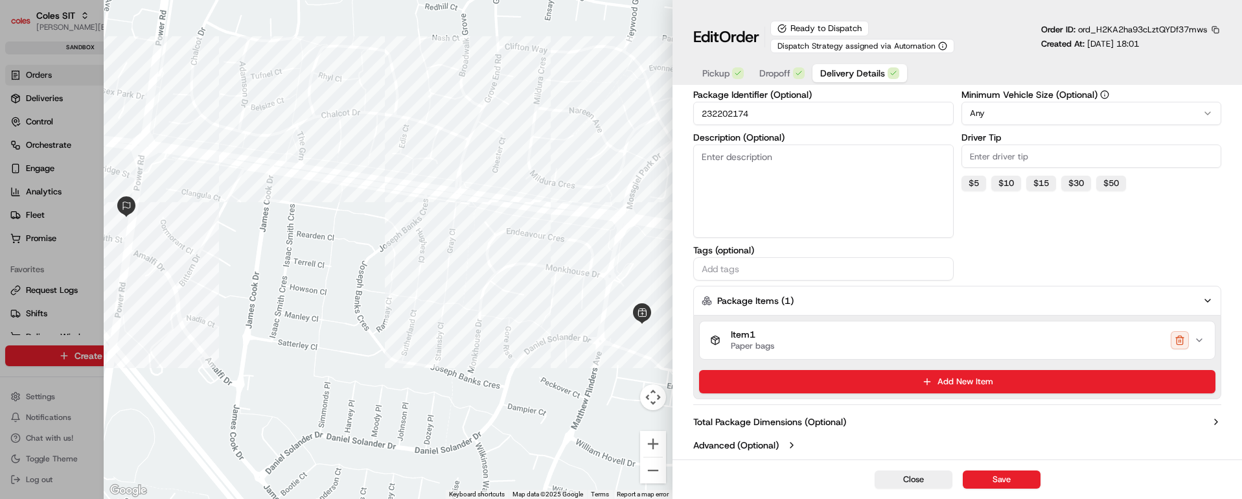
click at [1199, 337] on icon "button" at bounding box center [1199, 340] width 10 height 10
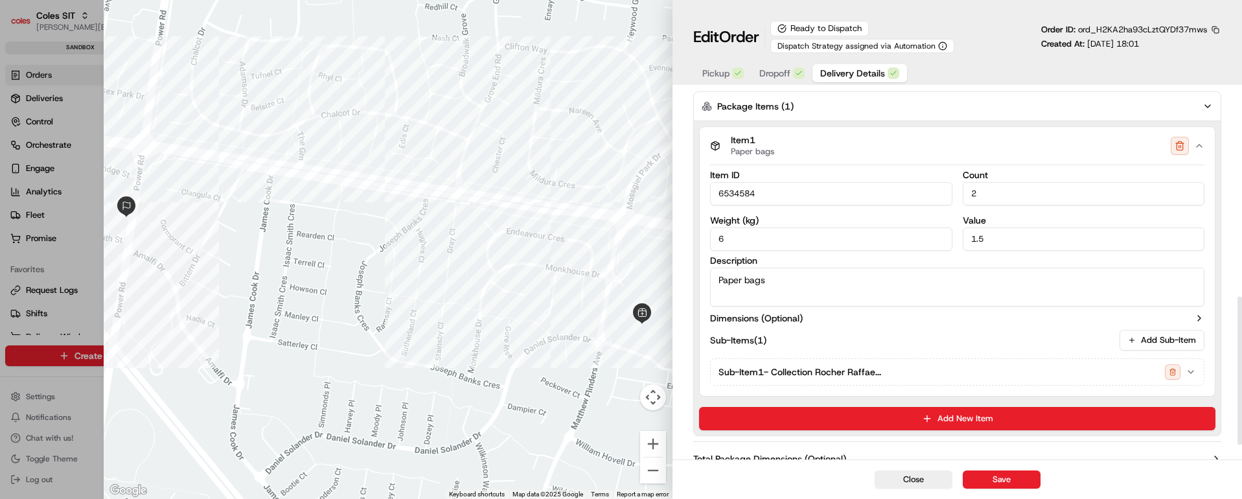
scroll to position [551, 0]
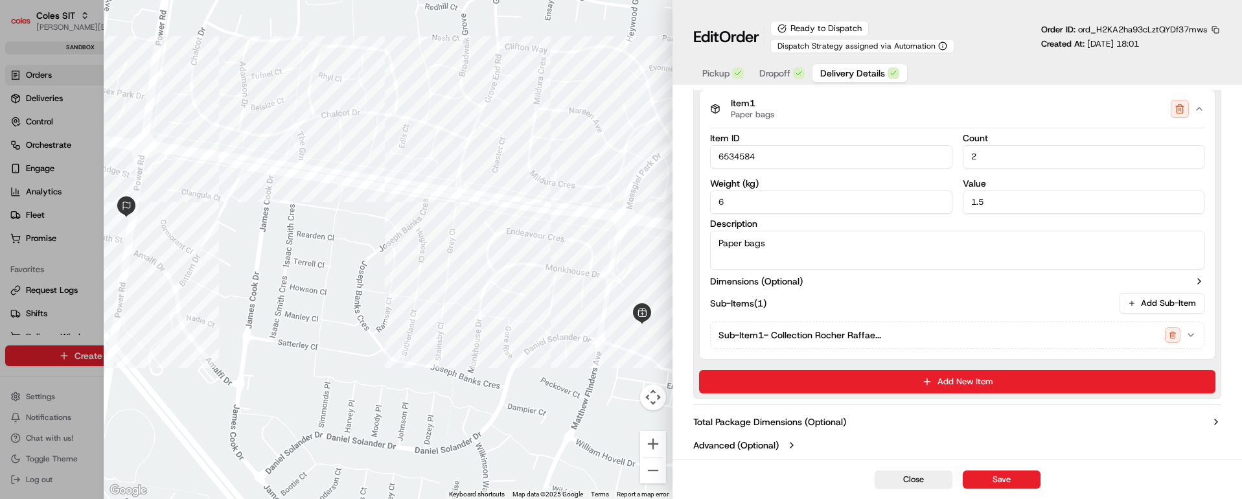
click at [1189, 335] on icon "button" at bounding box center [1190, 335] width 5 height 3
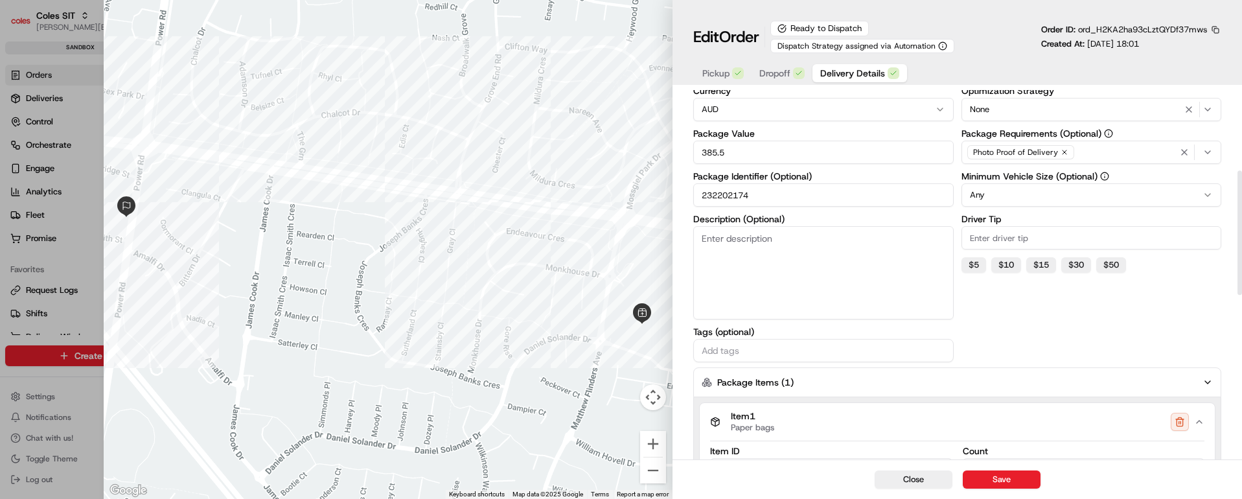
scroll to position [0, 0]
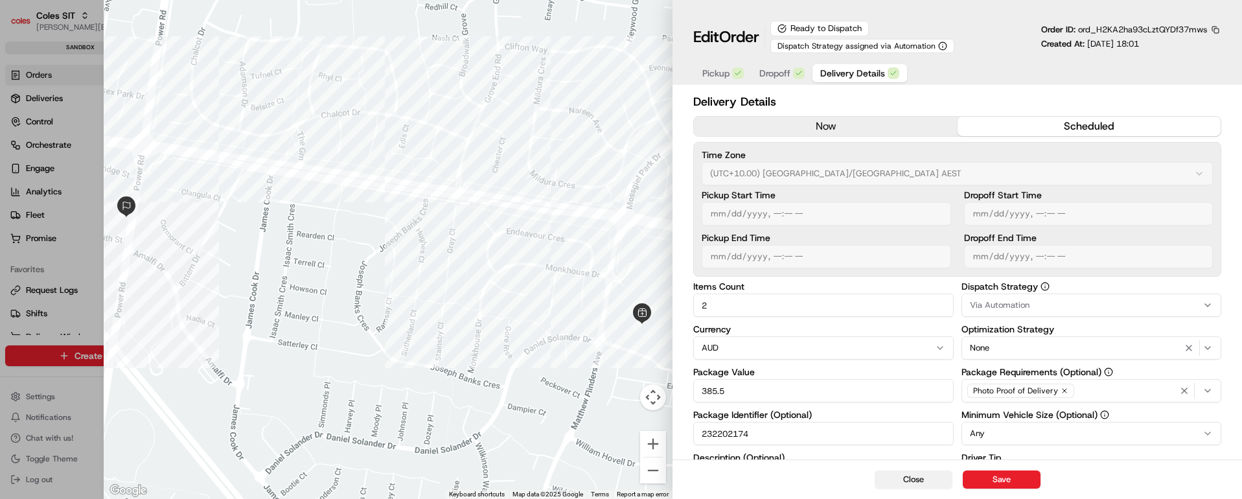
click at [924, 482] on button "Close" at bounding box center [913, 479] width 78 height 18
type input "1"
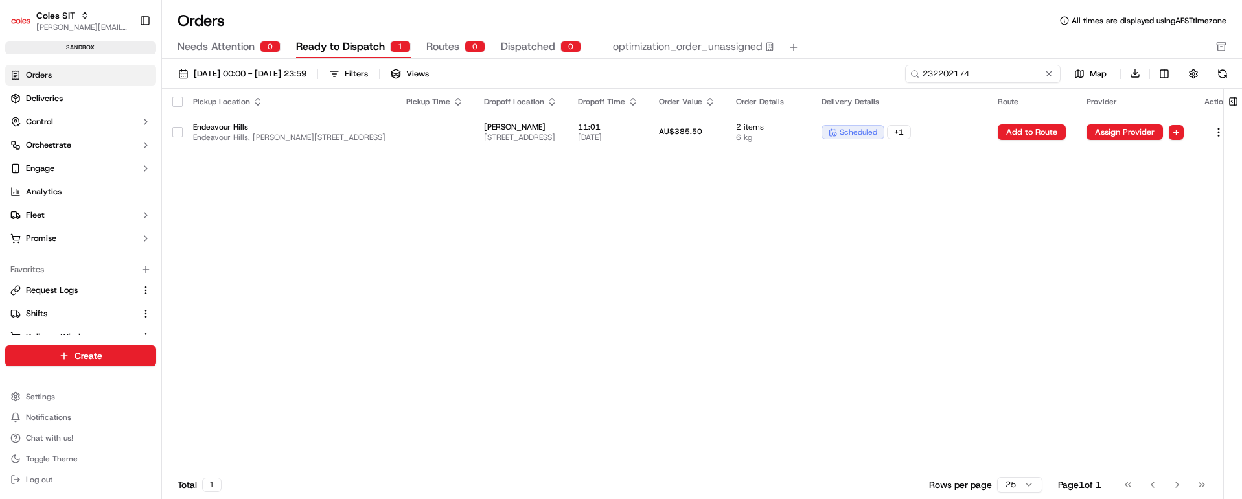
click at [987, 71] on input "232202174" at bounding box center [982, 74] width 155 height 18
paste input "8"
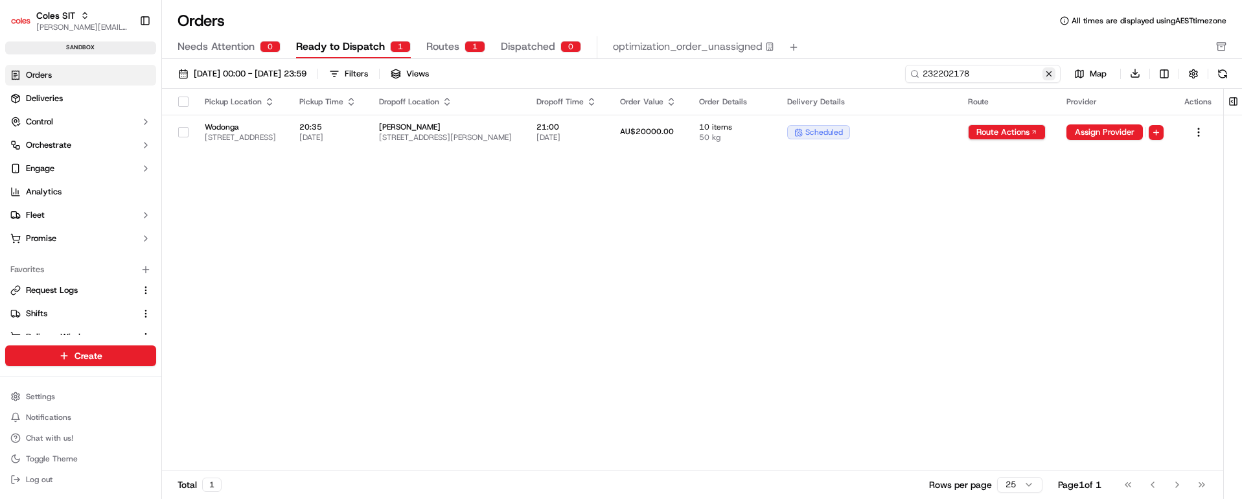
type input "232202178"
click at [1047, 74] on button at bounding box center [1048, 73] width 13 height 13
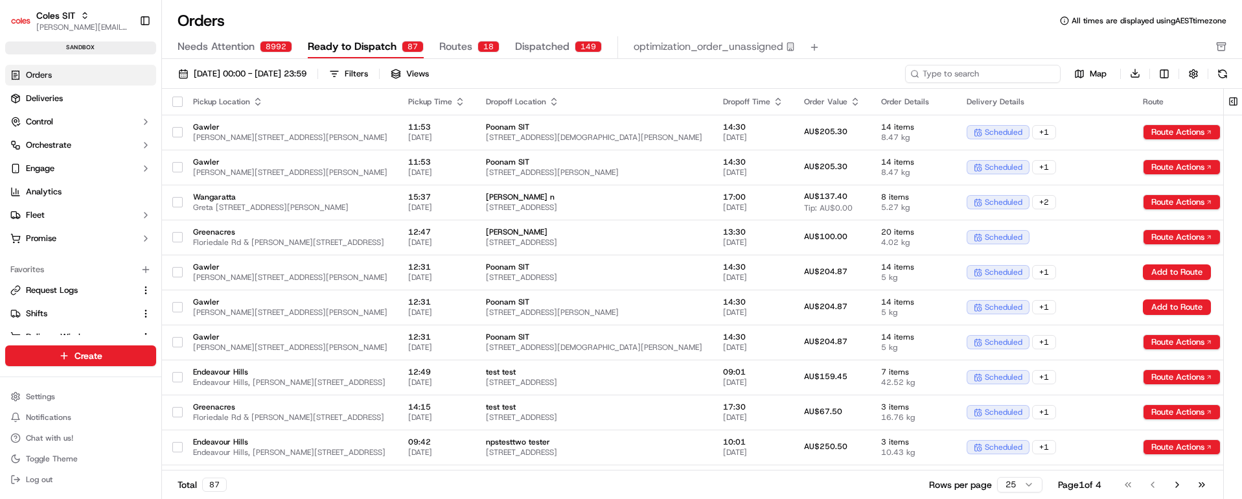
click at [978, 73] on input at bounding box center [982, 74] width 155 height 18
paste input "232202178"
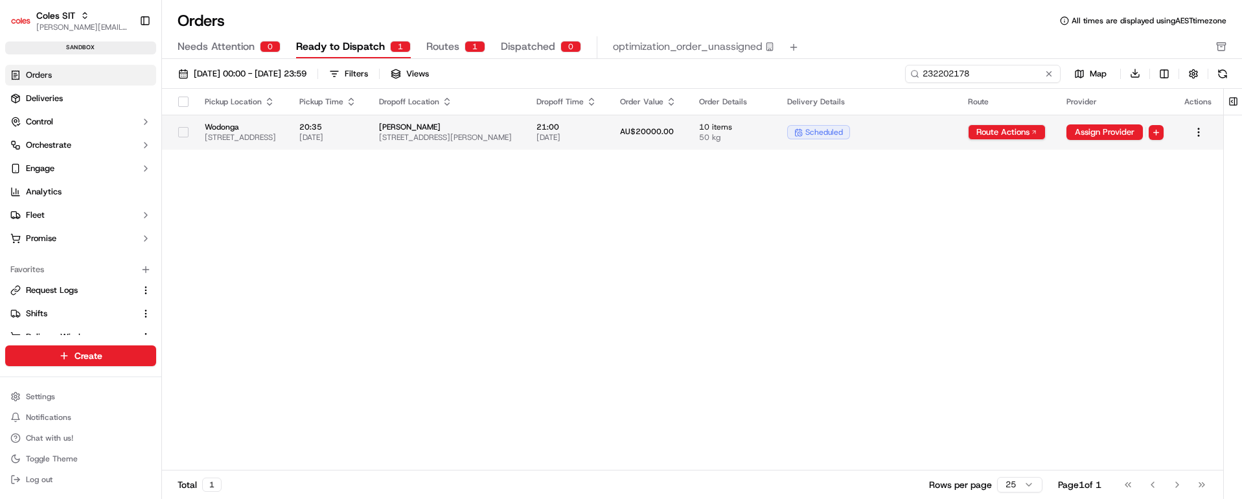
type input "232202178"
click at [516, 131] on span "[PERSON_NAME]" at bounding box center [447, 127] width 137 height 10
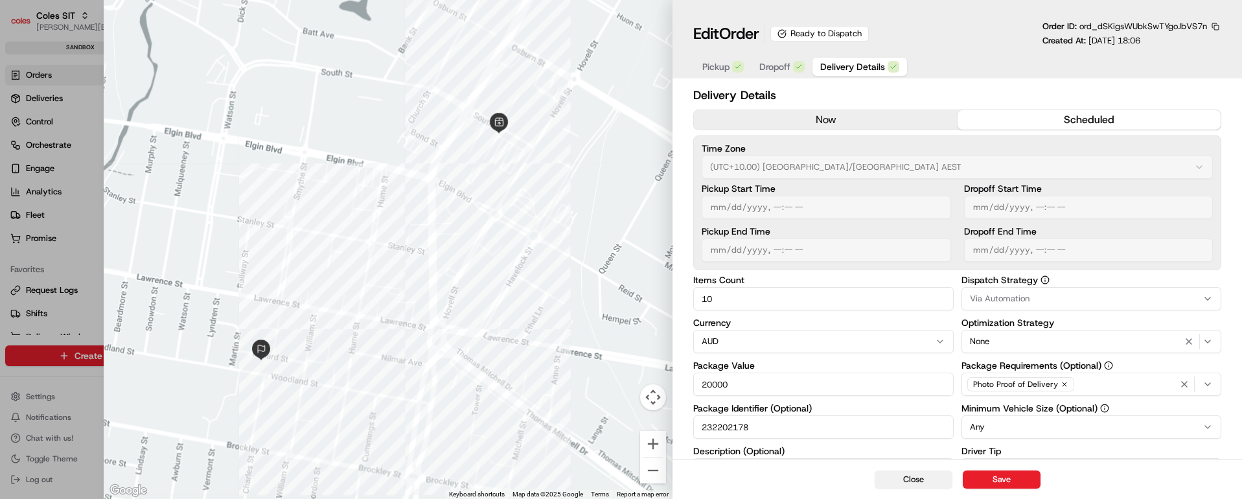
click at [899, 482] on button "Close" at bounding box center [913, 479] width 78 height 18
type input "1"
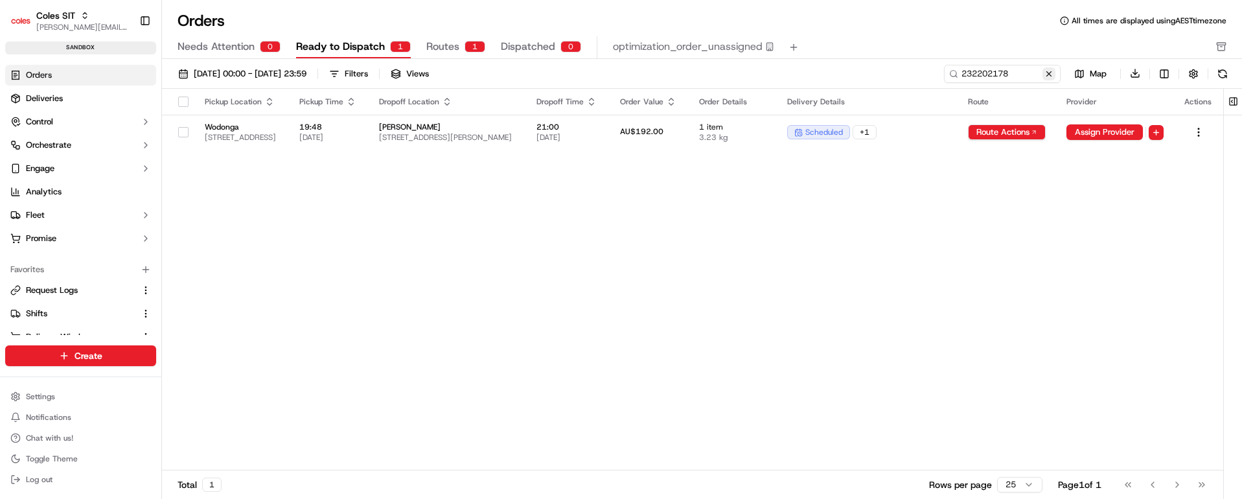
click at [1049, 73] on button at bounding box center [1048, 73] width 13 height 13
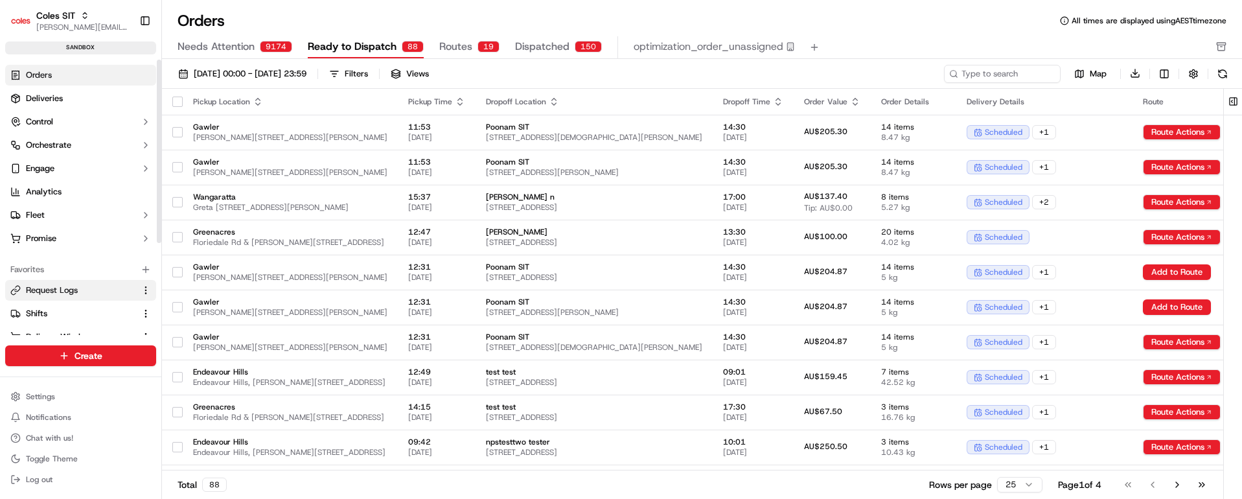
click at [44, 293] on span "Request Logs" at bounding box center [52, 290] width 52 height 12
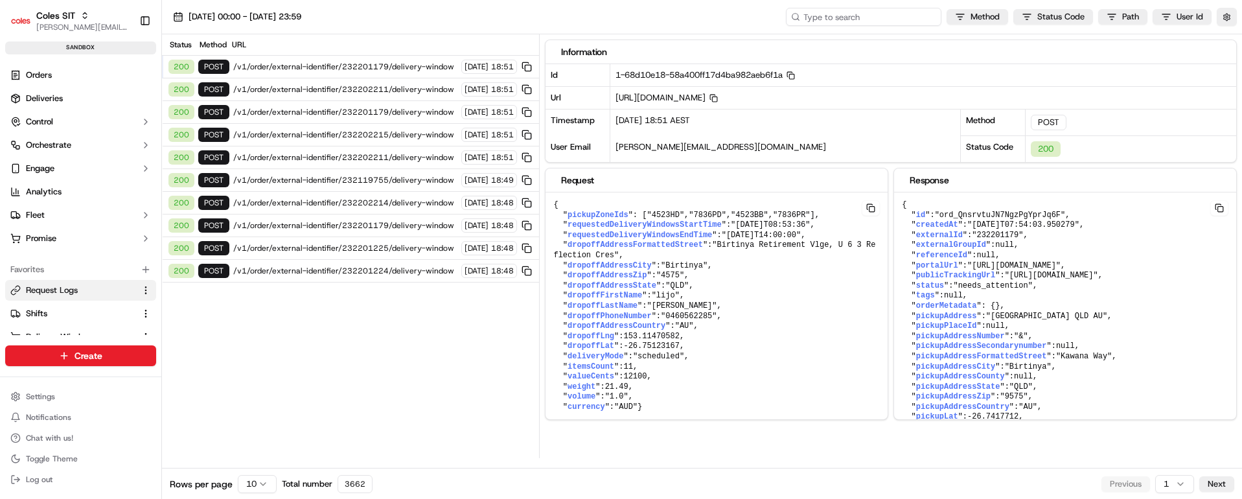
click at [884, 16] on input at bounding box center [863, 17] width 155 height 18
paste input "1-68d10ce7-22a8bca61dd8fd007cfe216d"
type input "1-68d10ce7-22a8bca61dd8fd007cfe216d"
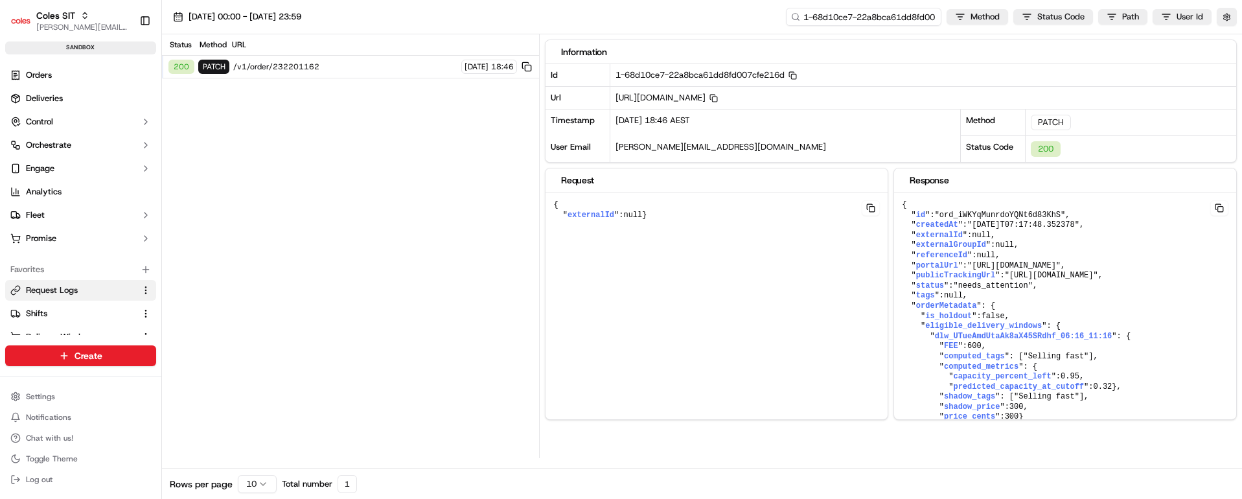
click at [857, 16] on input "1-68d10ce7-22a8bca61dd8fd007cfe216d" at bounding box center [863, 17] width 155 height 18
paste input "e35a2947182339e6ed38f67"
type input "1-68d10ce7-2e35a2947182339e6ed38f67"
click at [894, 20] on input "1-68d10ce7-2e35a2947182339e6ed38f67" at bounding box center [863, 17] width 155 height 18
paste input "ae3-418bd0147b16388d7488078a"
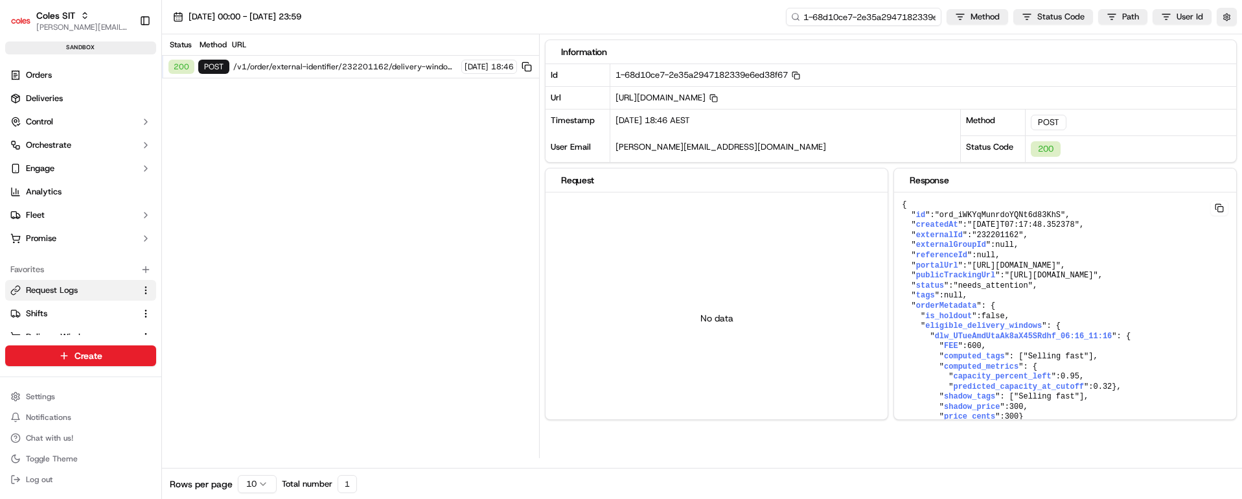
type input "1-68d10ae3-418bd0147b16388d7488078a"
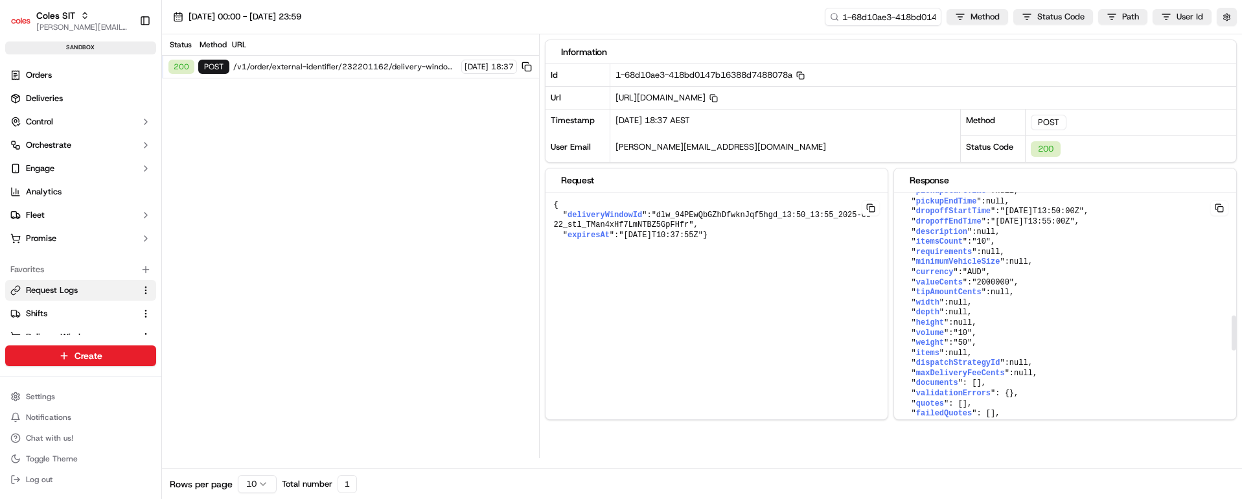
scroll to position [874, 0]
